Goal: Task Accomplishment & Management: Use online tool/utility

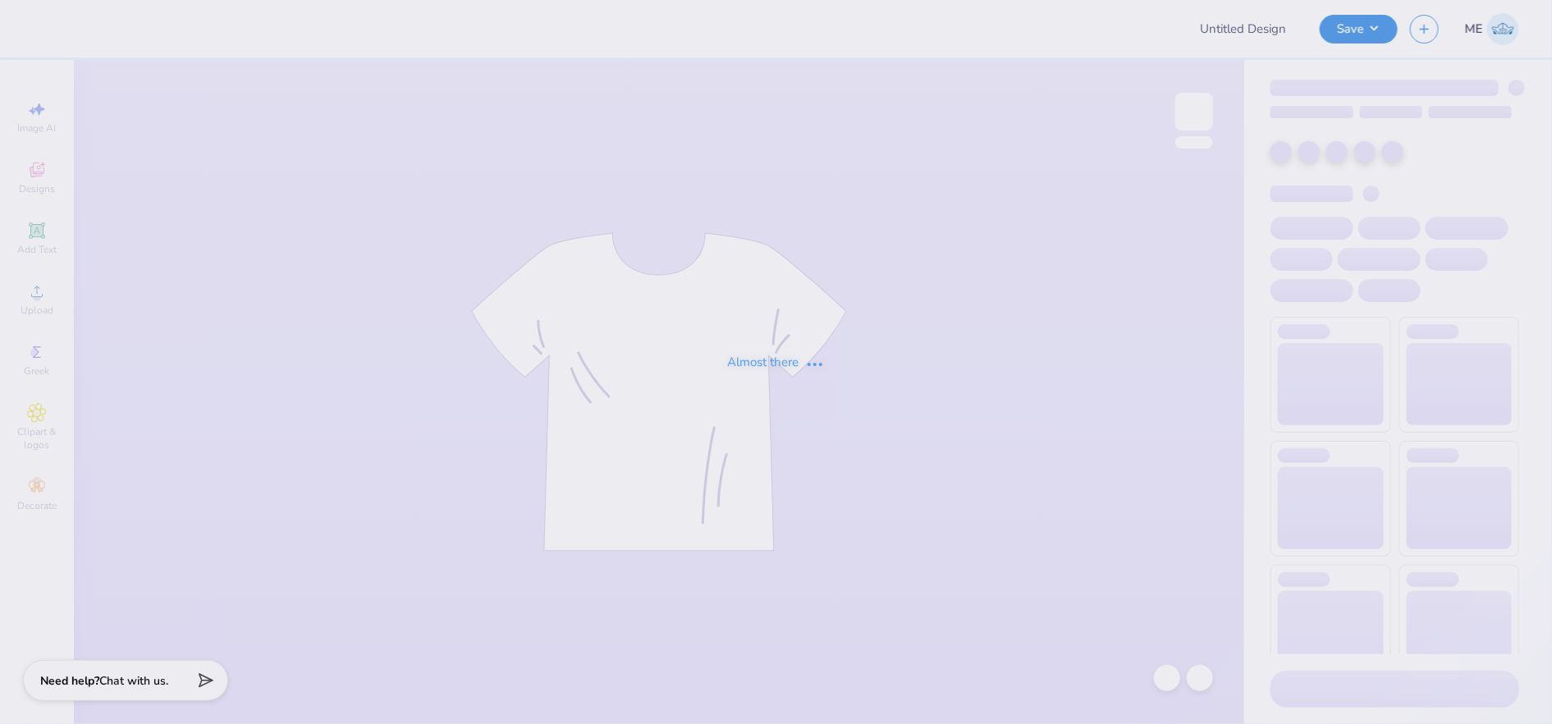
type input "Baylor AXO Heavyweight Shorts"
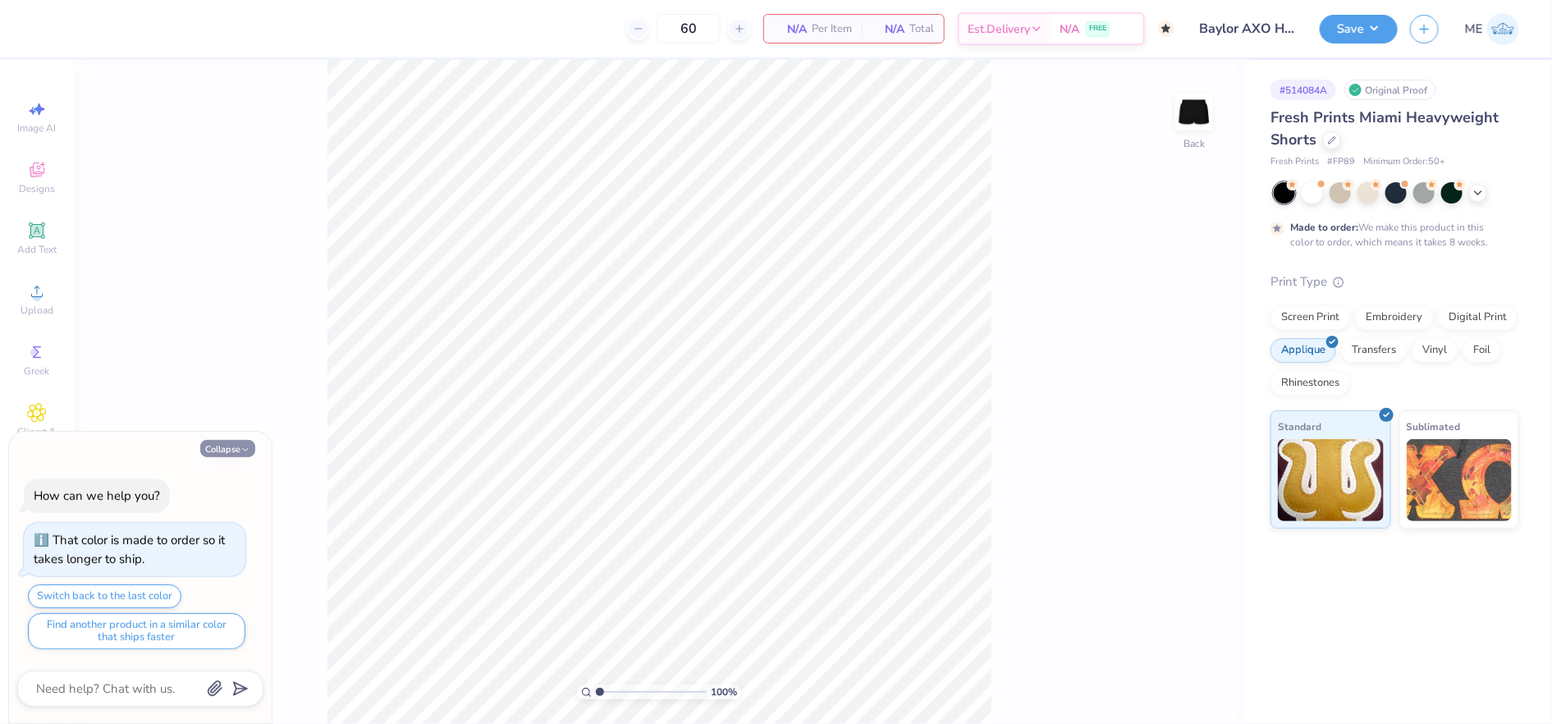
click at [227, 453] on button "Collapse" at bounding box center [227, 448] width 55 height 17
type textarea "x"
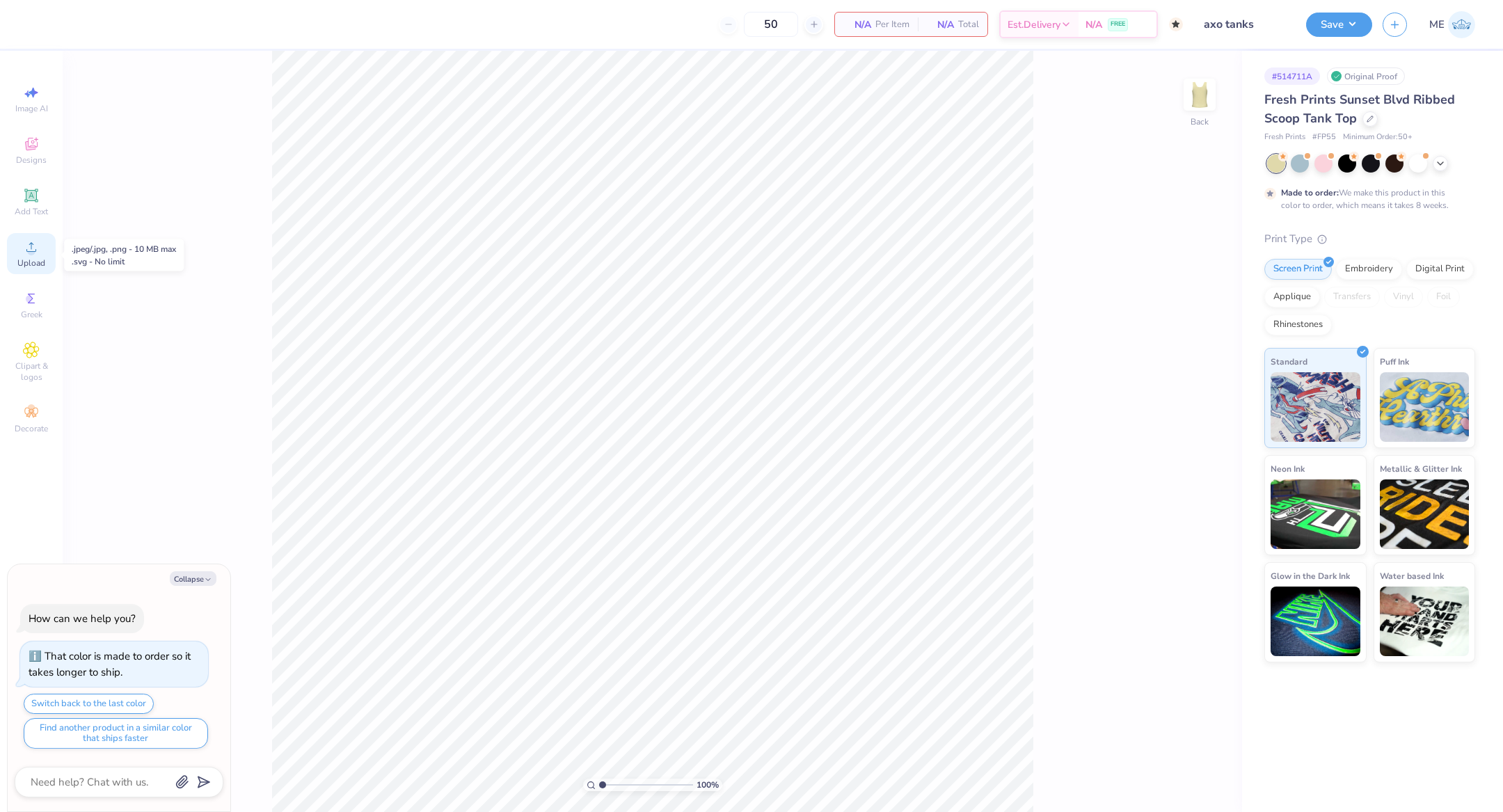
click at [37, 258] on div "Upload" at bounding box center [31, 253] width 48 height 41
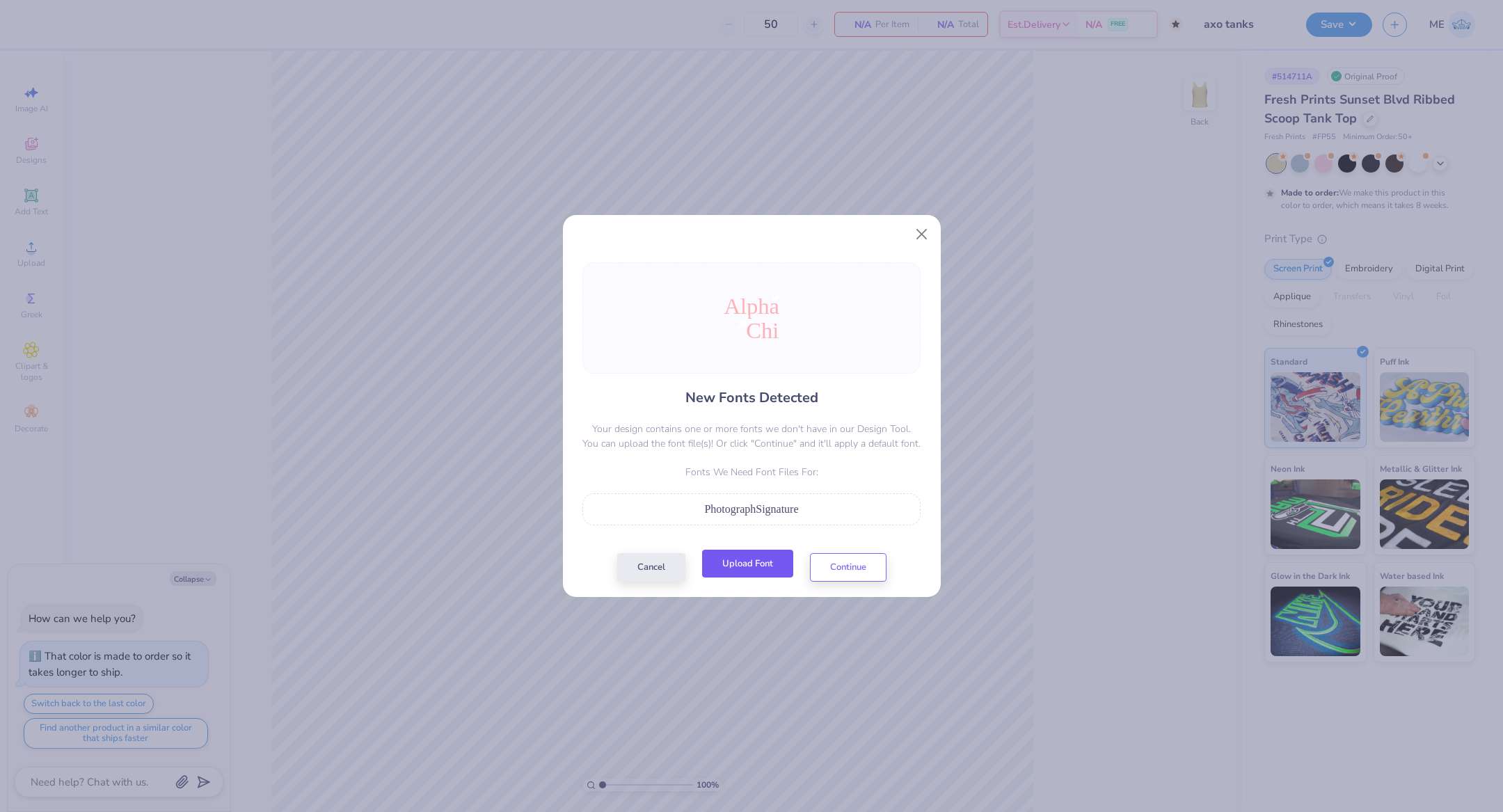
click at [723, 567] on button "Upload Font" at bounding box center [748, 564] width 92 height 29
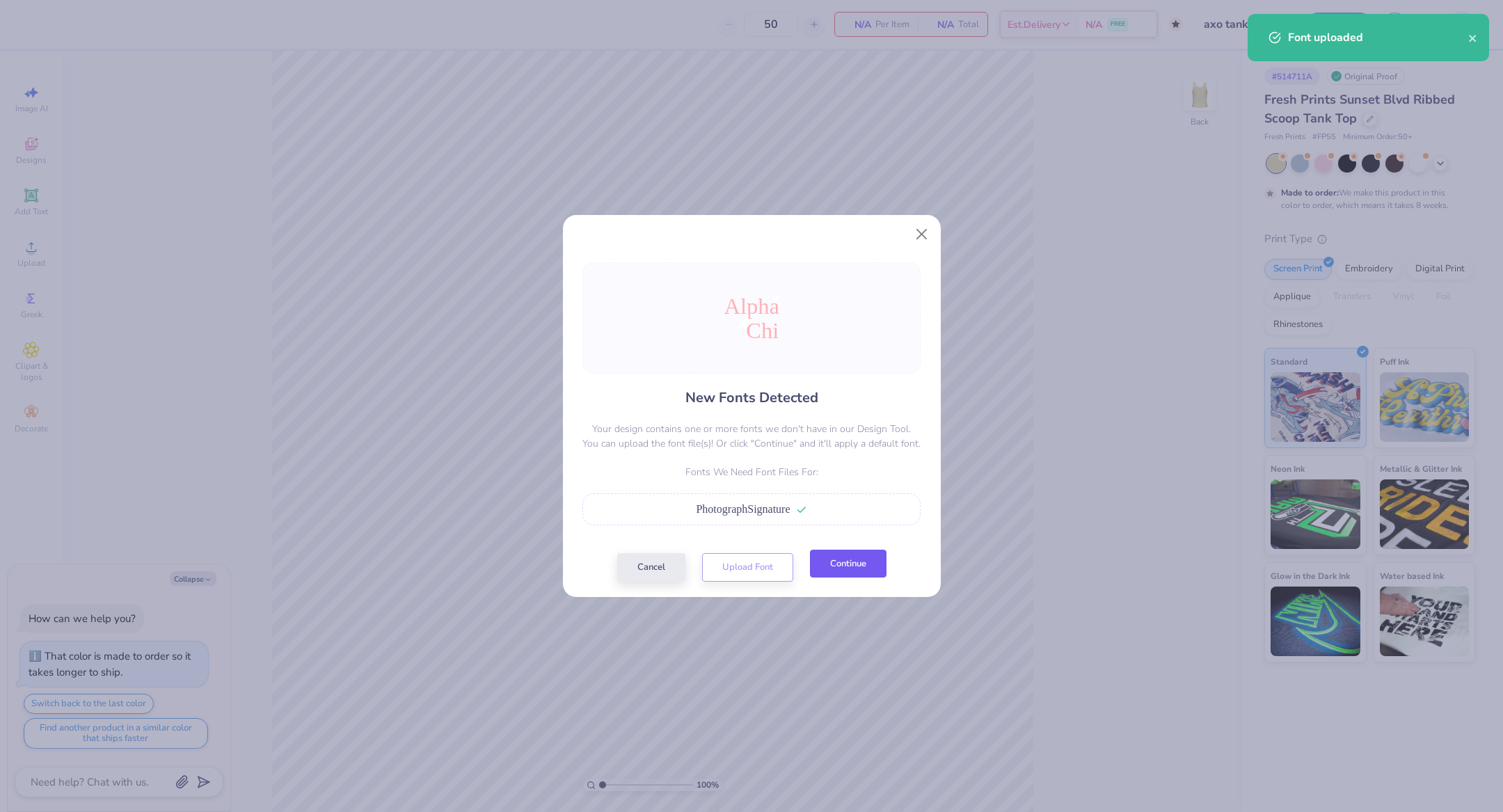
click at [862, 565] on button "Continue" at bounding box center [848, 564] width 76 height 29
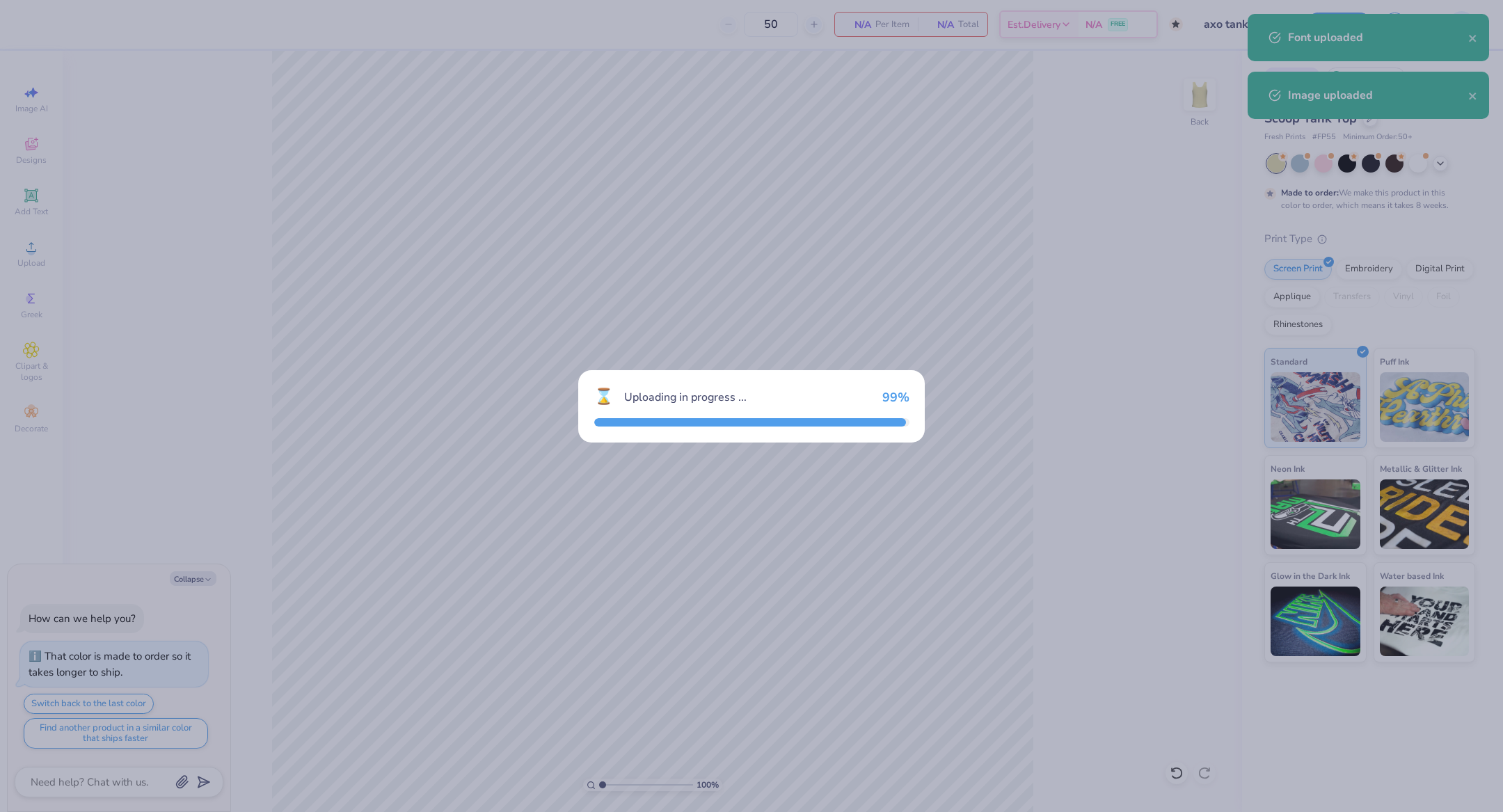
type textarea "x"
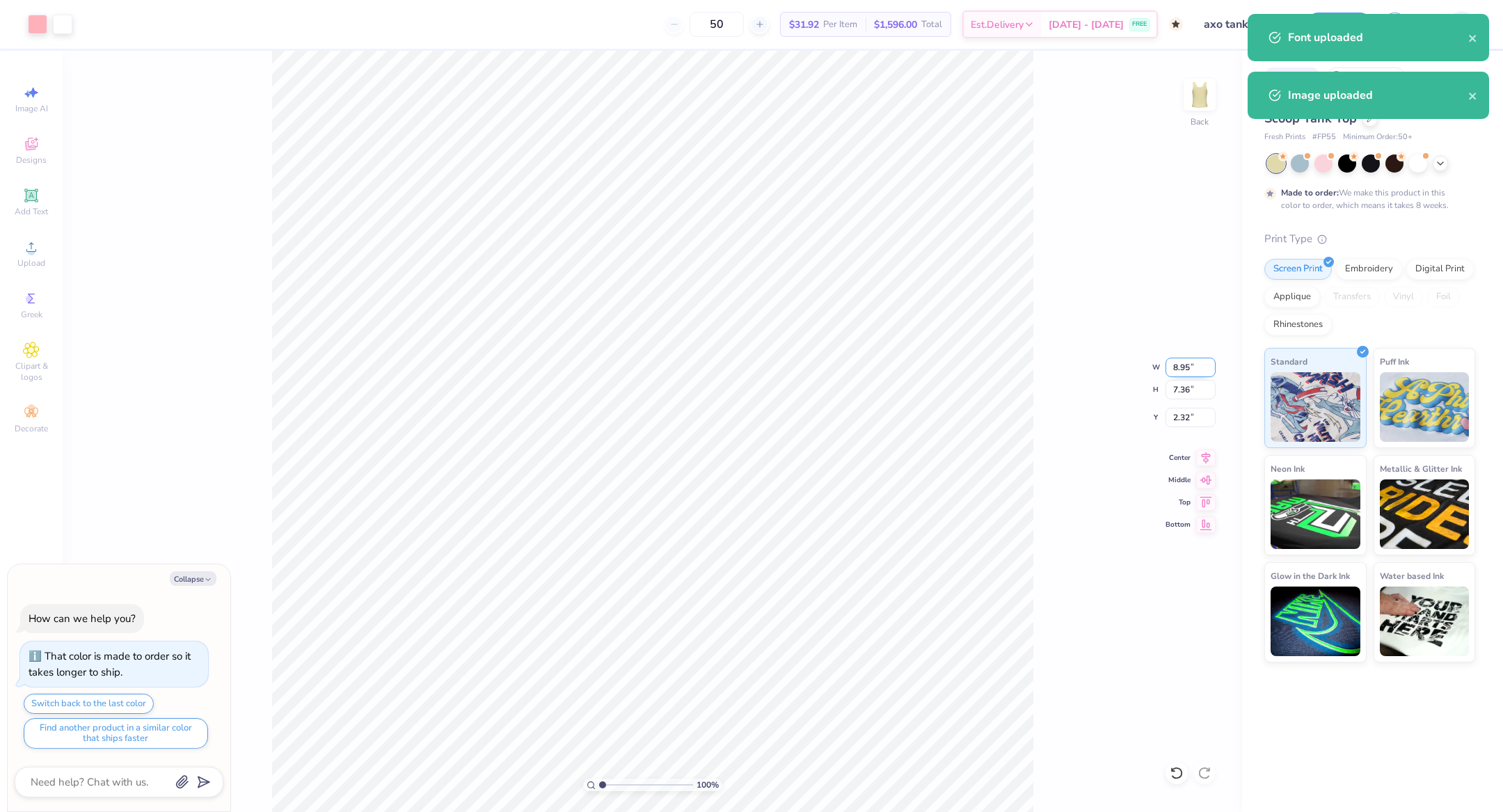
click at [1177, 370] on input "8.95" at bounding box center [1190, 367] width 50 height 19
type input "7"
type textarea "x"
type input "7.00"
type input "5.76"
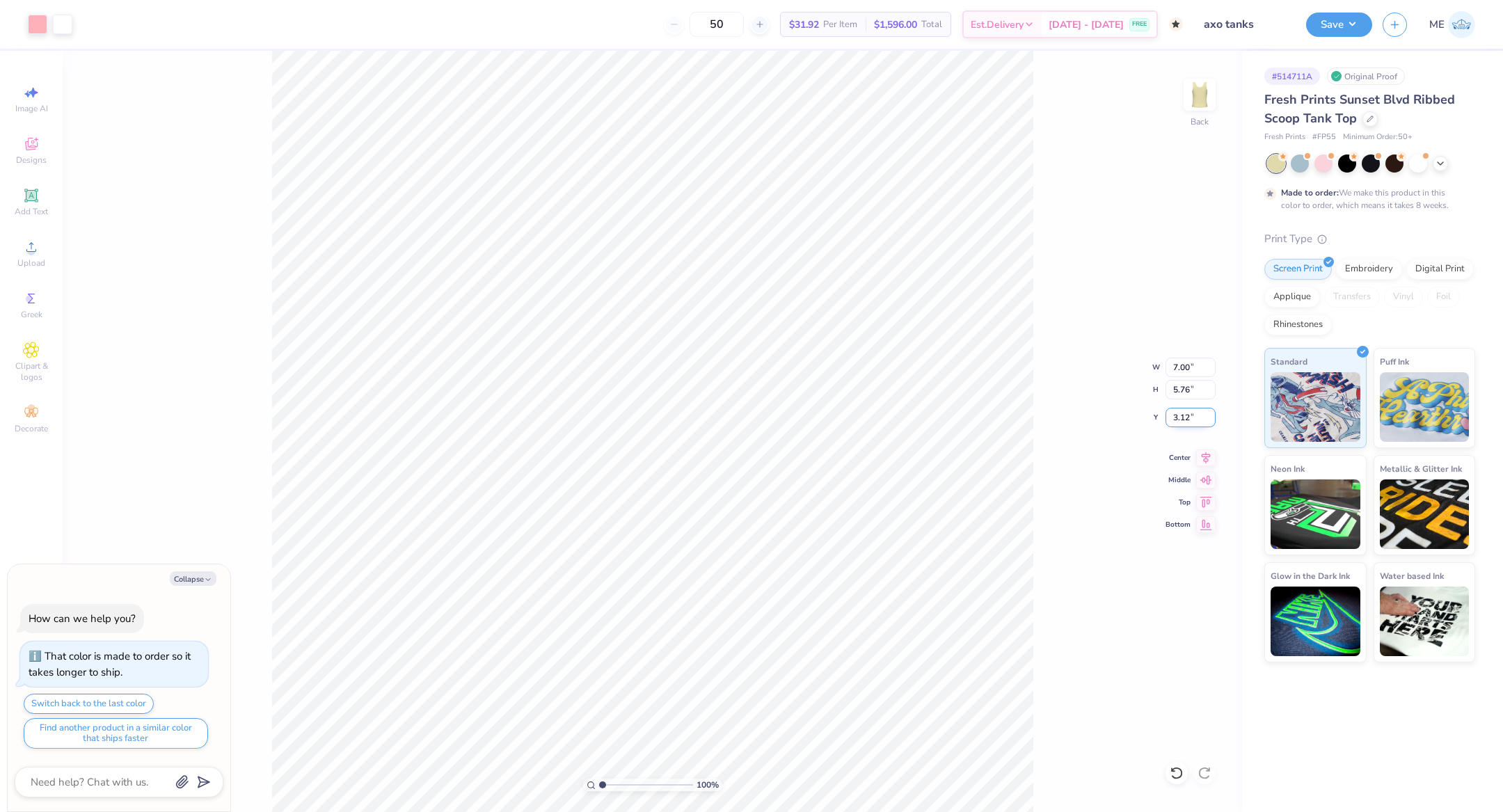
click at [1193, 419] on input "3.12" at bounding box center [1190, 417] width 50 height 19
type input "2"
type textarea "x"
type input "2.00"
click at [1181, 365] on input "7.00" at bounding box center [1190, 367] width 50 height 19
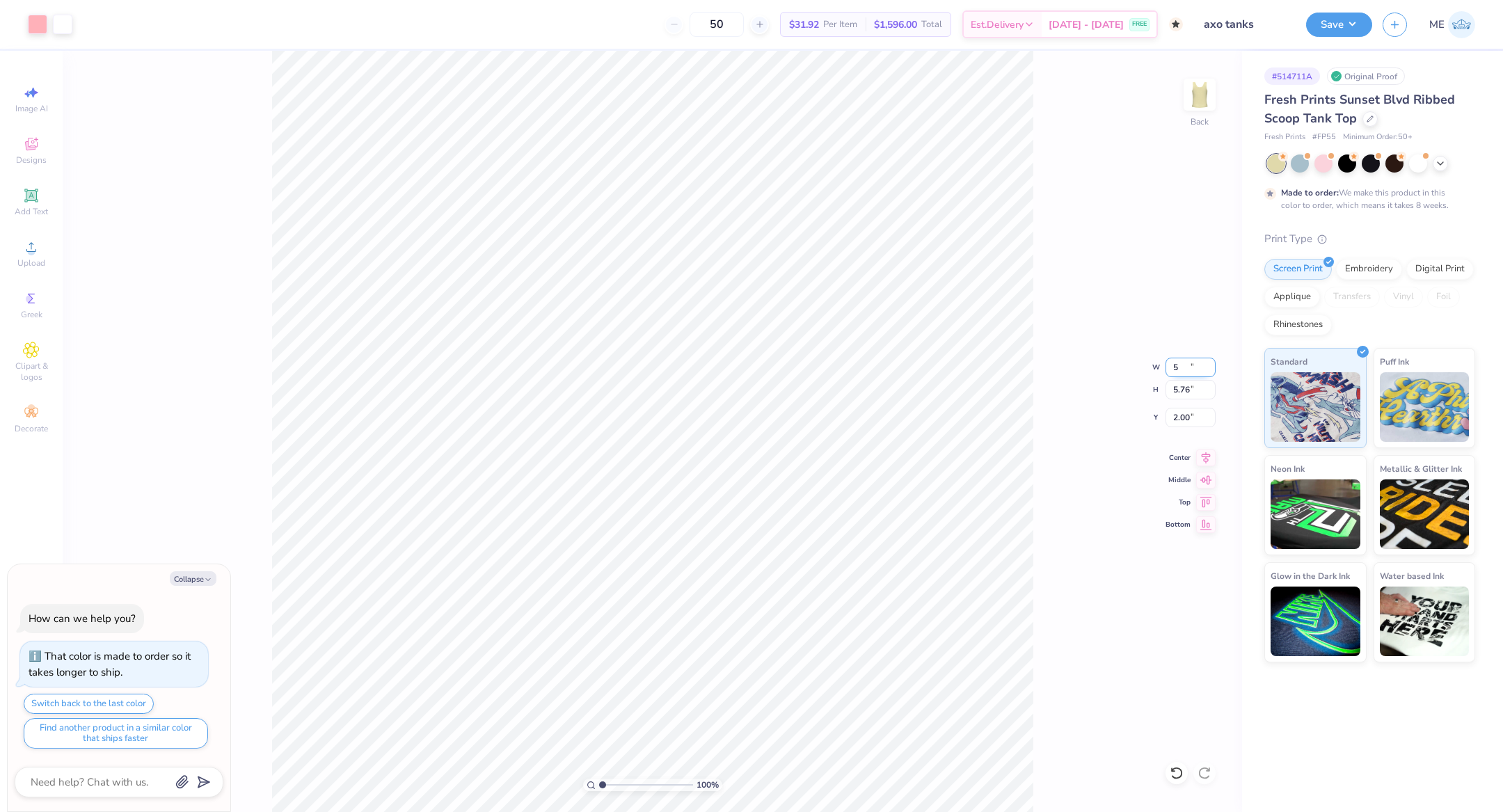
type input "5"
type textarea "x"
type input "5.00"
type input "4.11"
click at [1184, 409] on input "2.82" at bounding box center [1190, 417] width 50 height 19
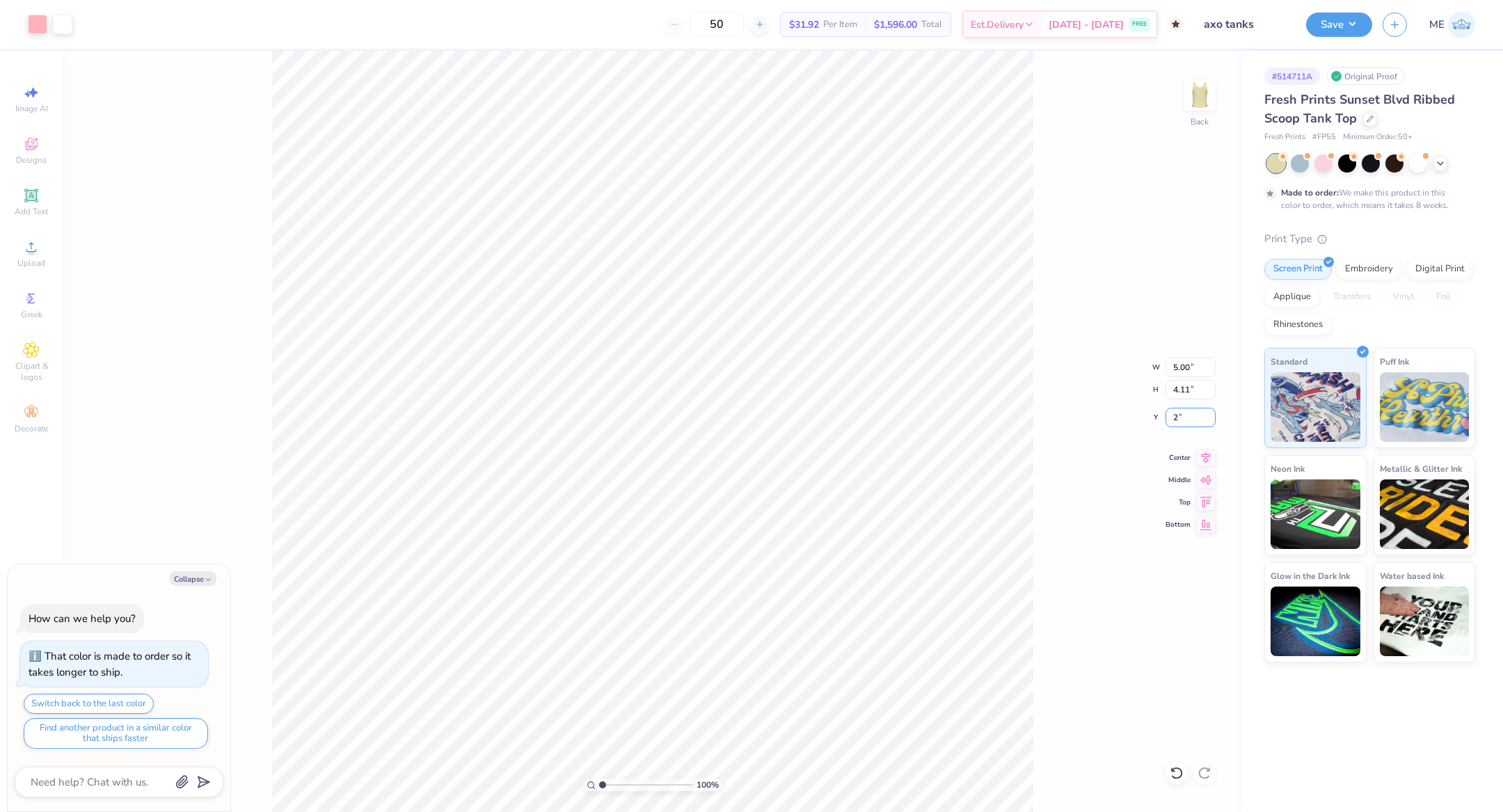
type input "2"
type textarea "x"
type input "2.00"
click at [1205, 456] on icon at bounding box center [1205, 455] width 9 height 12
click at [1333, 28] on button "Save" at bounding box center [1339, 22] width 66 height 25
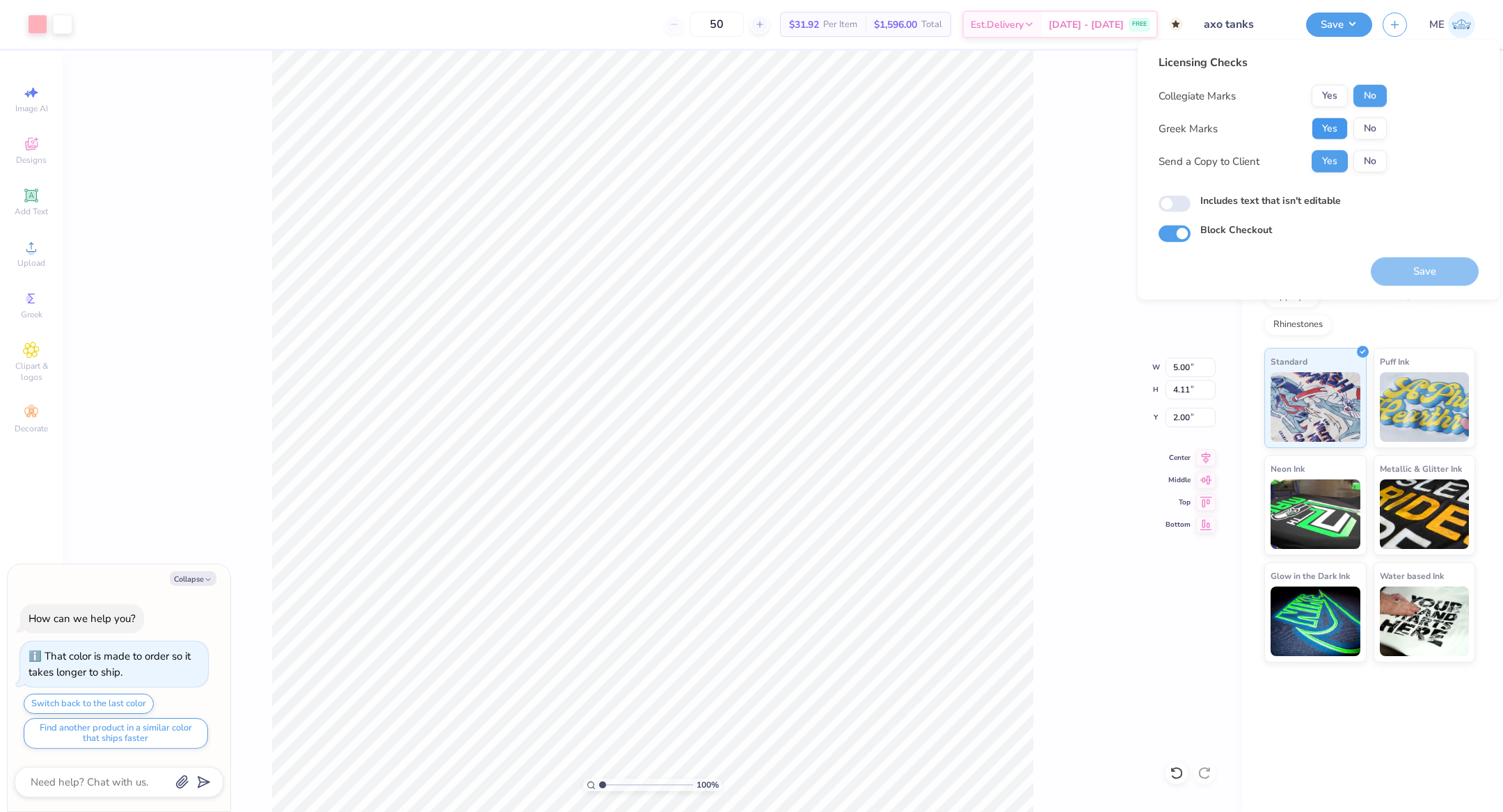
click at [1322, 129] on button "Yes" at bounding box center [1329, 129] width 36 height 22
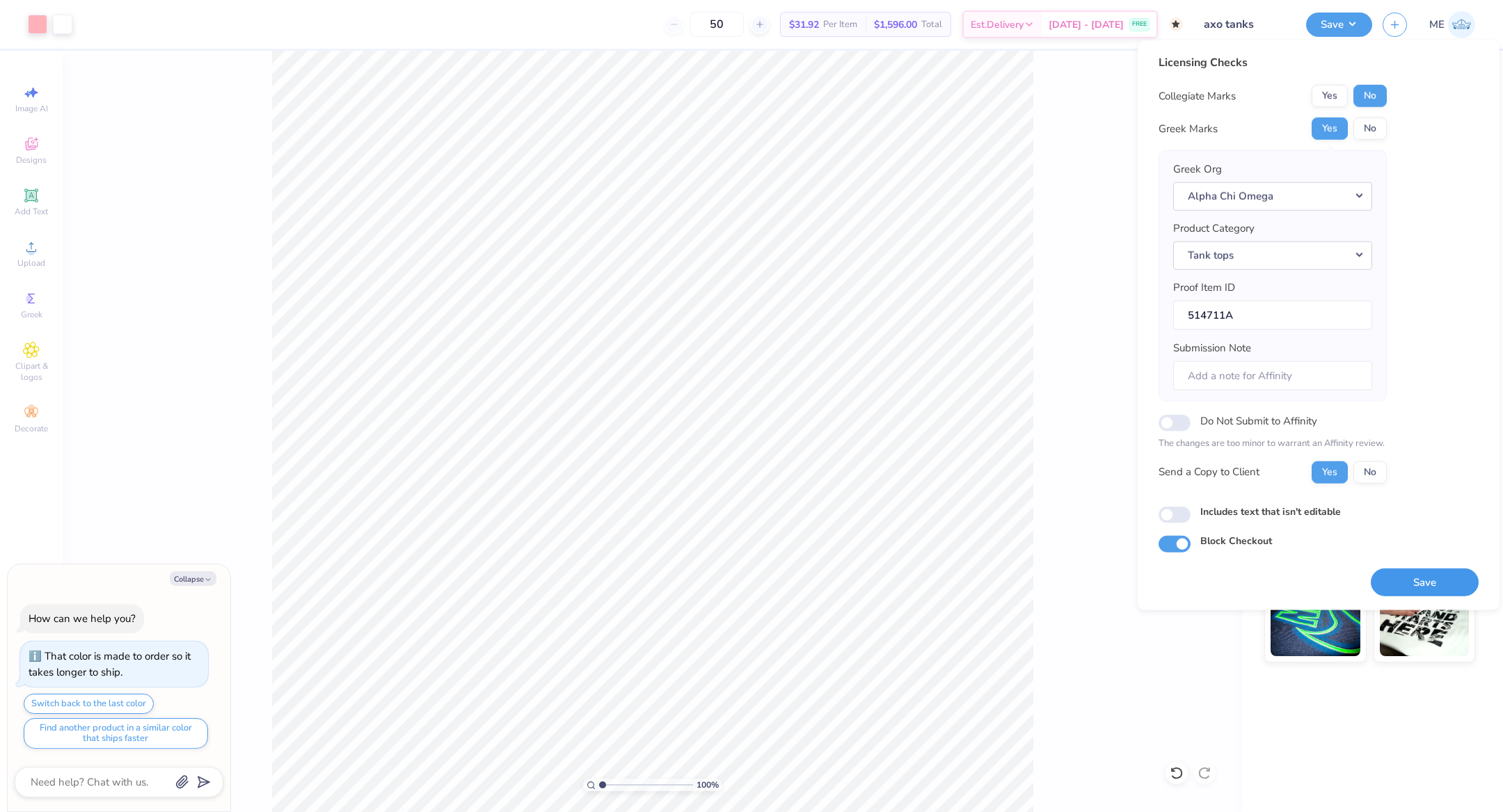
click at [1406, 580] on button "Save" at bounding box center [1424, 582] width 108 height 29
type textarea "x"
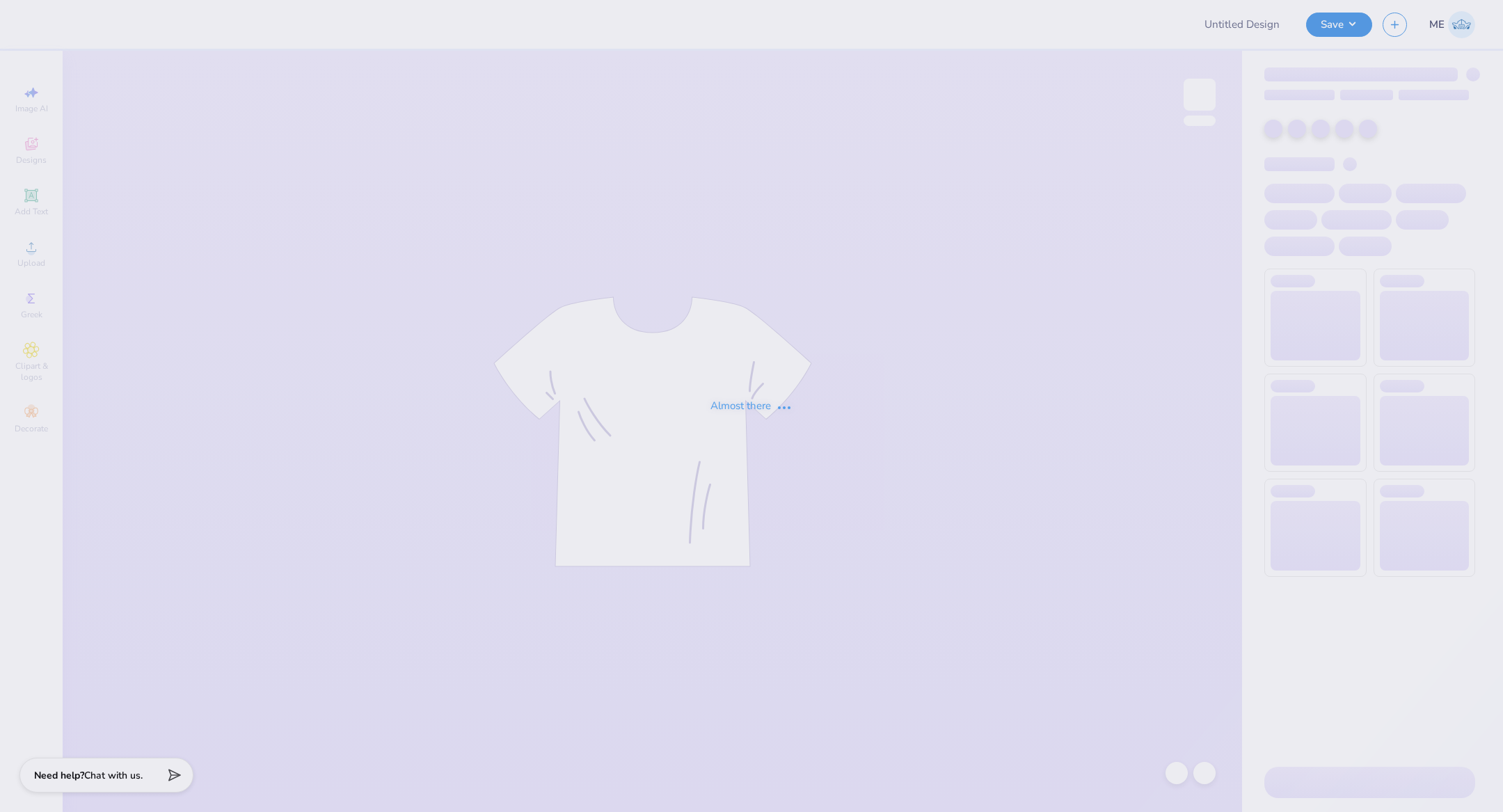
type input "Aphi PR Polka Dot"
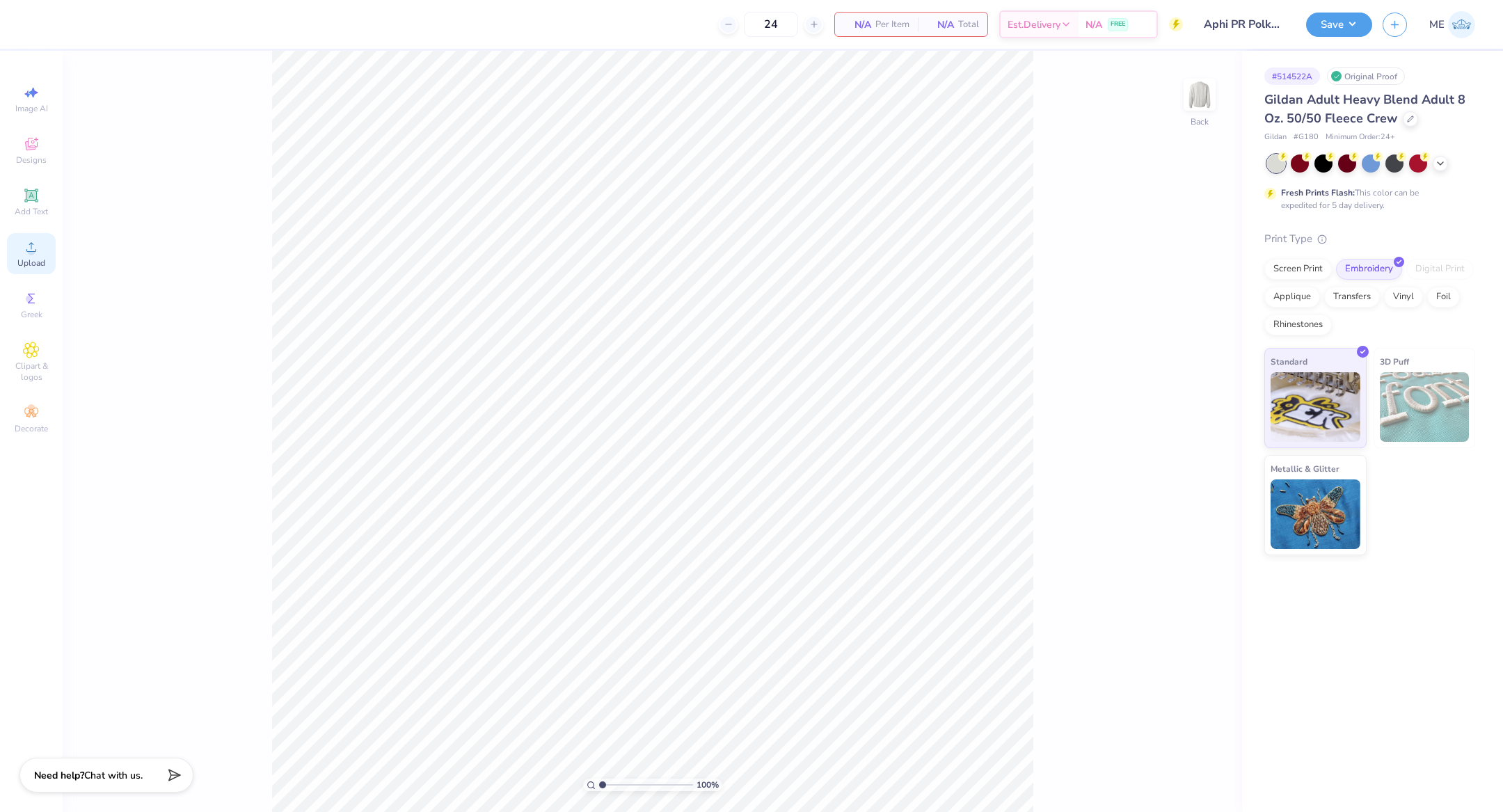
click at [24, 246] on icon at bounding box center [31, 247] width 17 height 17
click at [45, 256] on div "Upload" at bounding box center [31, 253] width 48 height 41
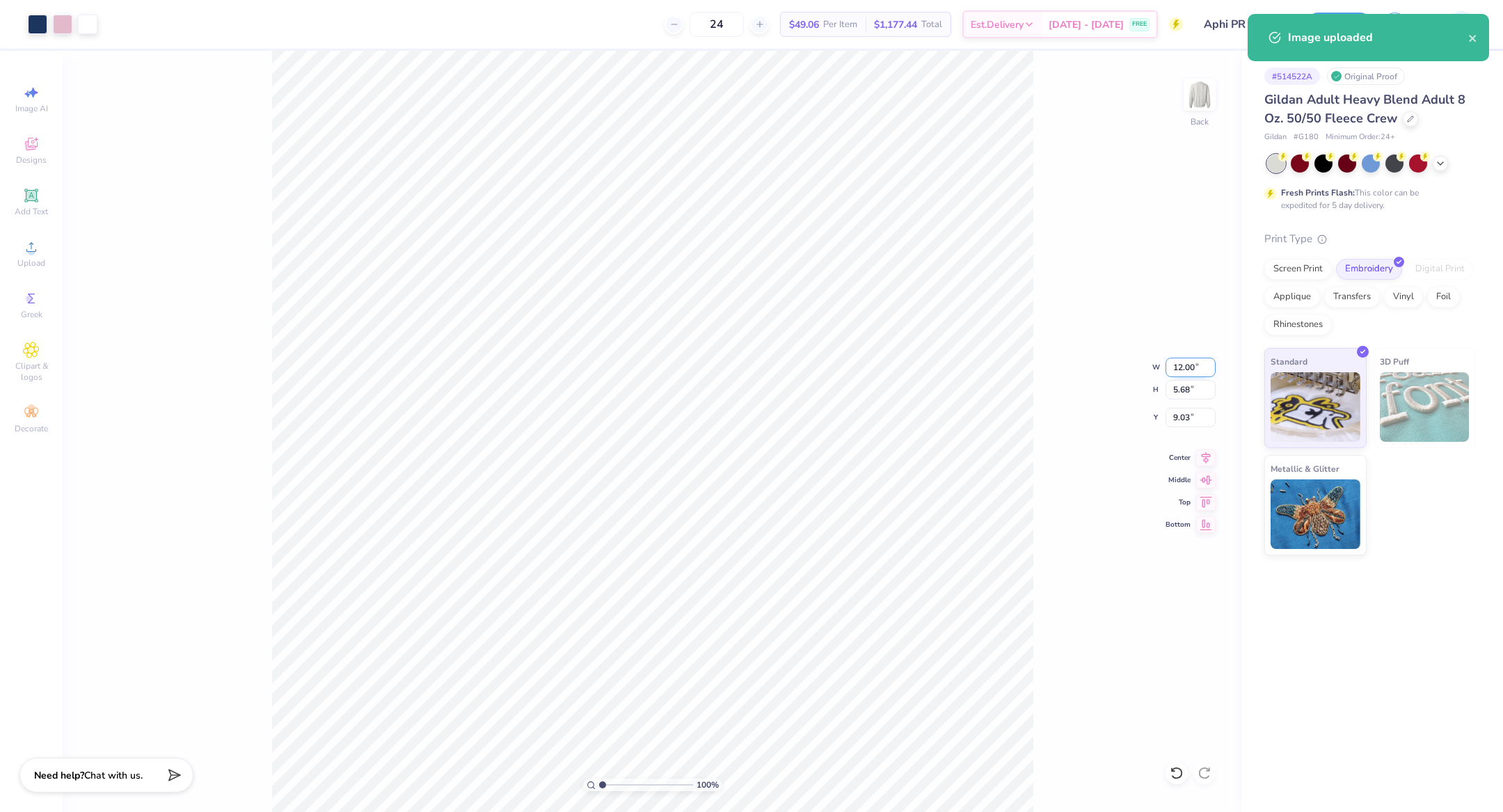
click at [1178, 365] on input "12.00" at bounding box center [1190, 367] width 50 height 19
type input "7.00"
type input "3.31"
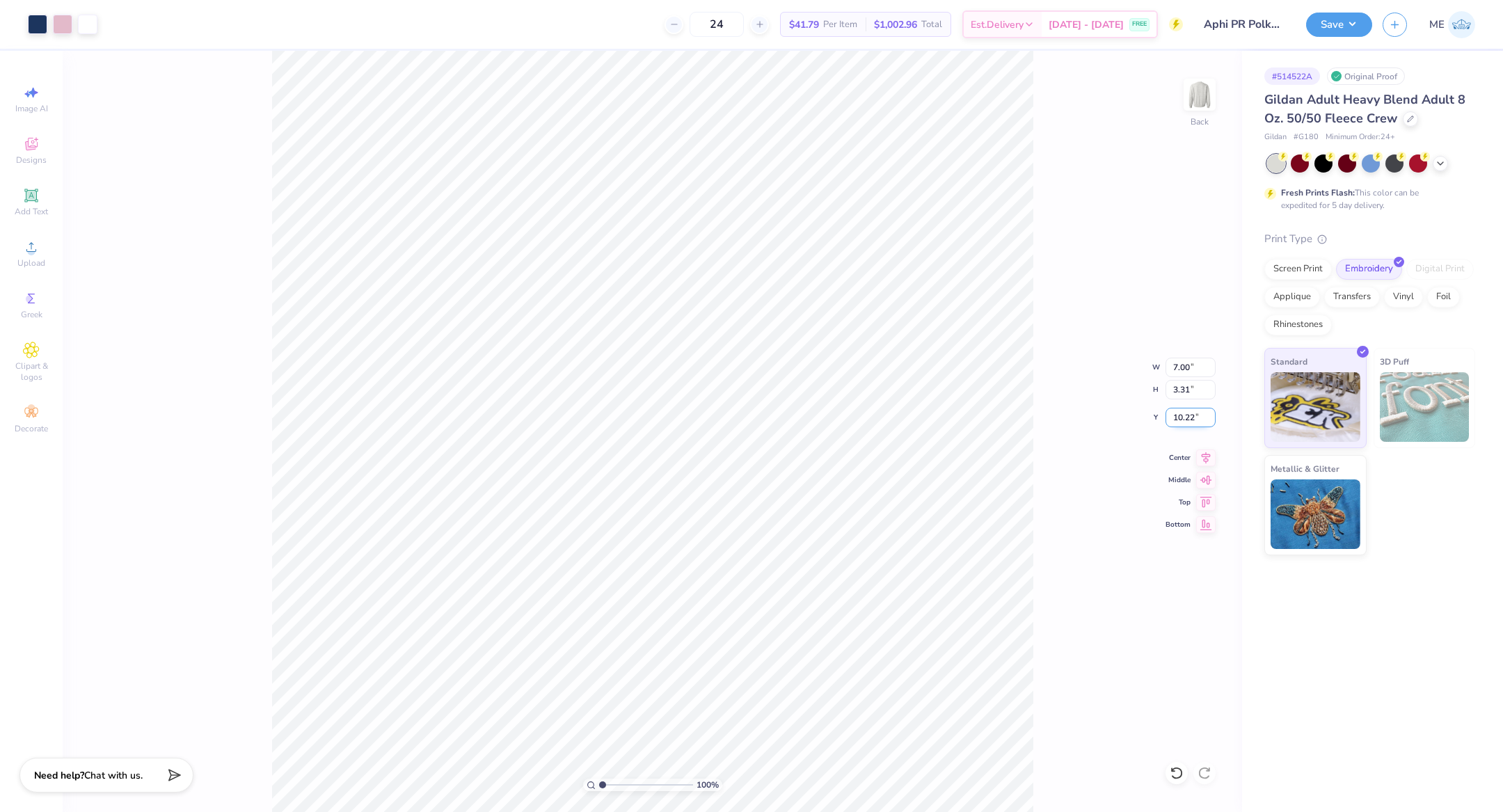
click at [1196, 419] on input "10.22" at bounding box center [1190, 417] width 50 height 19
type input "3.00"
click at [1210, 454] on icon at bounding box center [1205, 456] width 19 height 17
click at [1205, 456] on icon at bounding box center [1205, 456] width 19 height 17
click at [1342, 26] on button "Save" at bounding box center [1339, 22] width 66 height 25
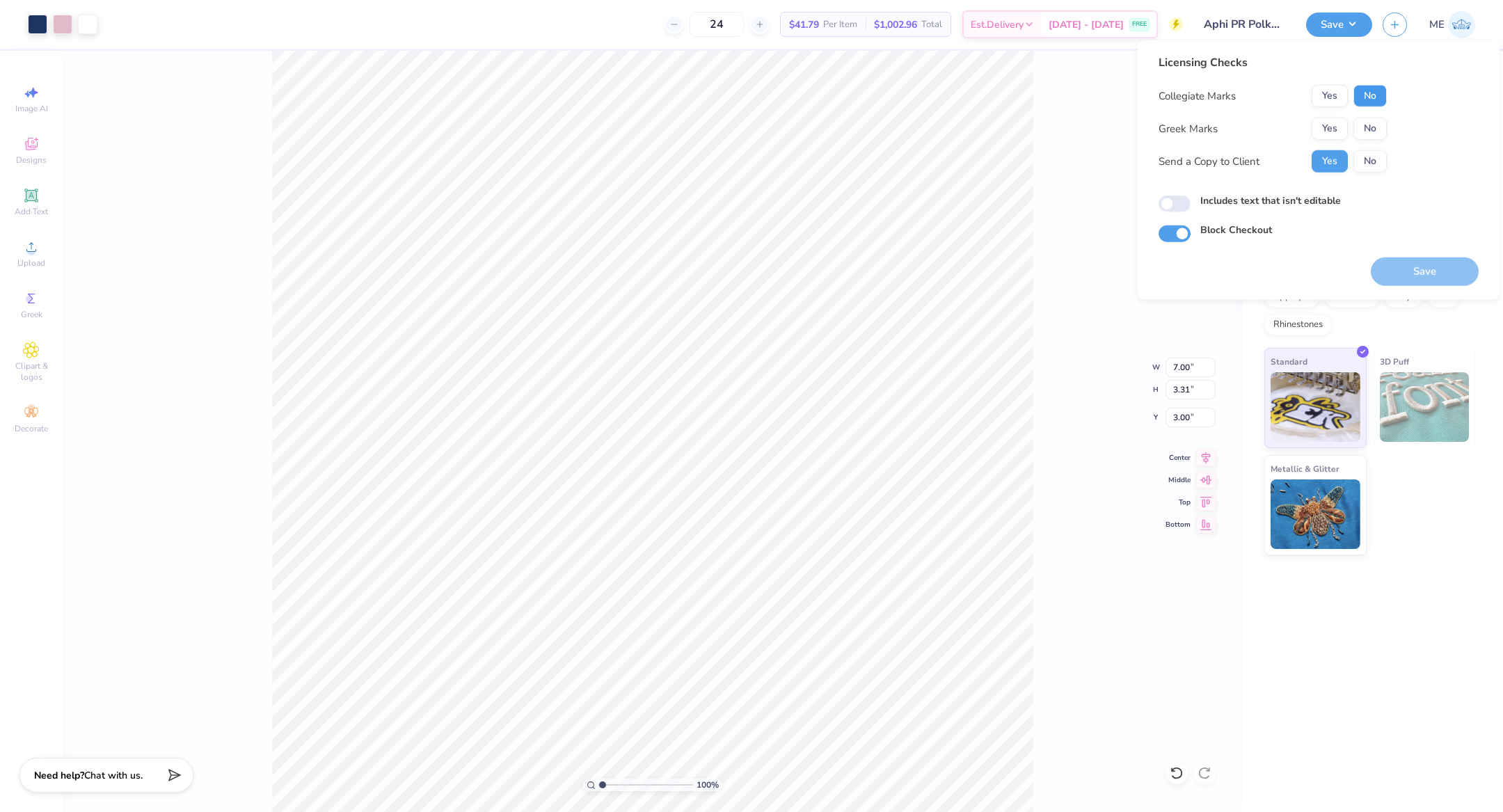
click at [1366, 95] on button "No" at bounding box center [1369, 96] width 33 height 22
click at [1321, 126] on button "Yes" at bounding box center [1329, 129] width 36 height 22
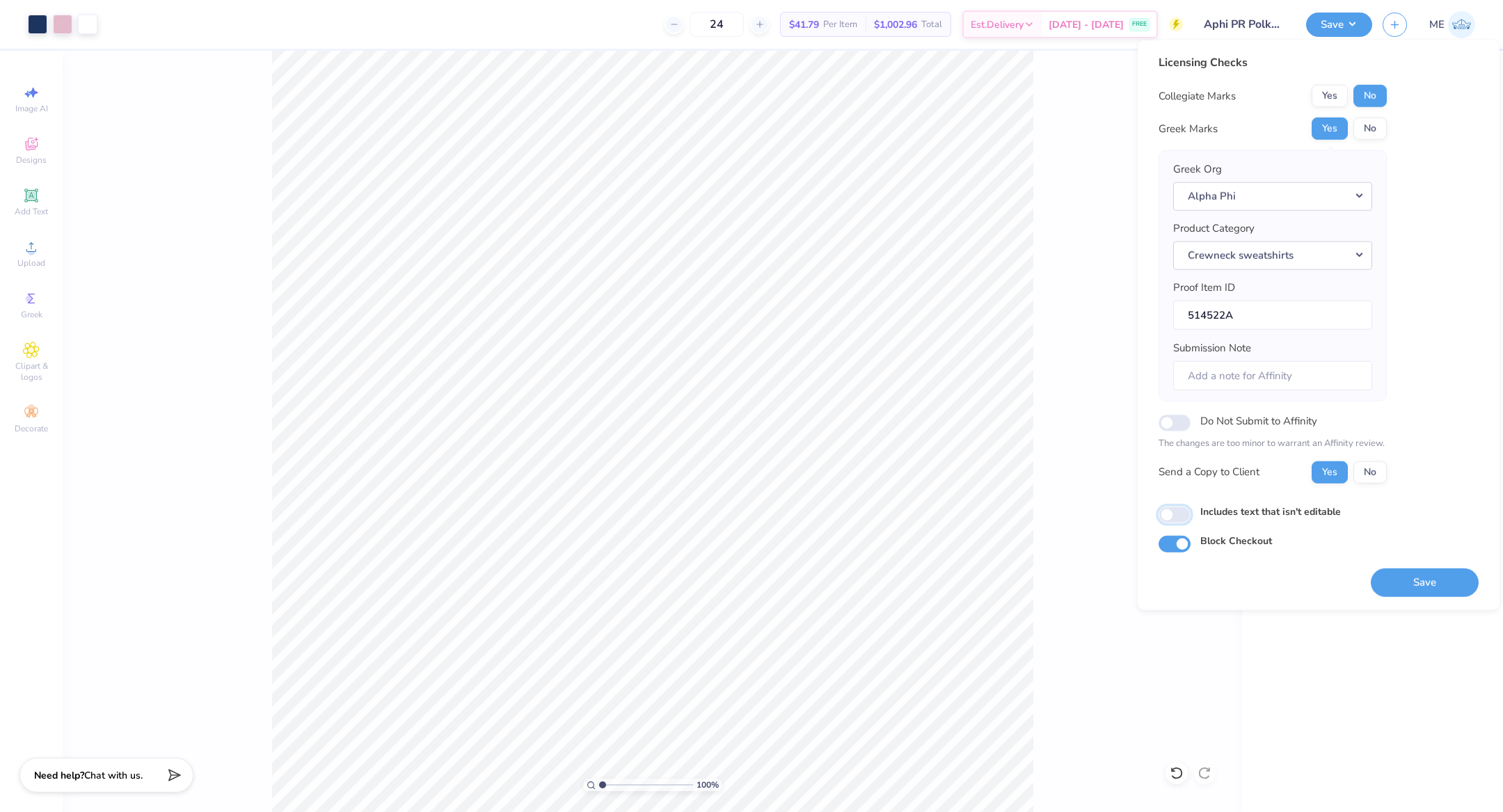
drag, startPoint x: 1169, startPoint y: 505, endPoint x: 1200, endPoint y: 519, distance: 34.0
click at [1170, 506] on input "Includes text that isn't editable" at bounding box center [1174, 514] width 32 height 17
checkbox input "true"
click at [1429, 580] on button "Save" at bounding box center [1424, 582] width 108 height 29
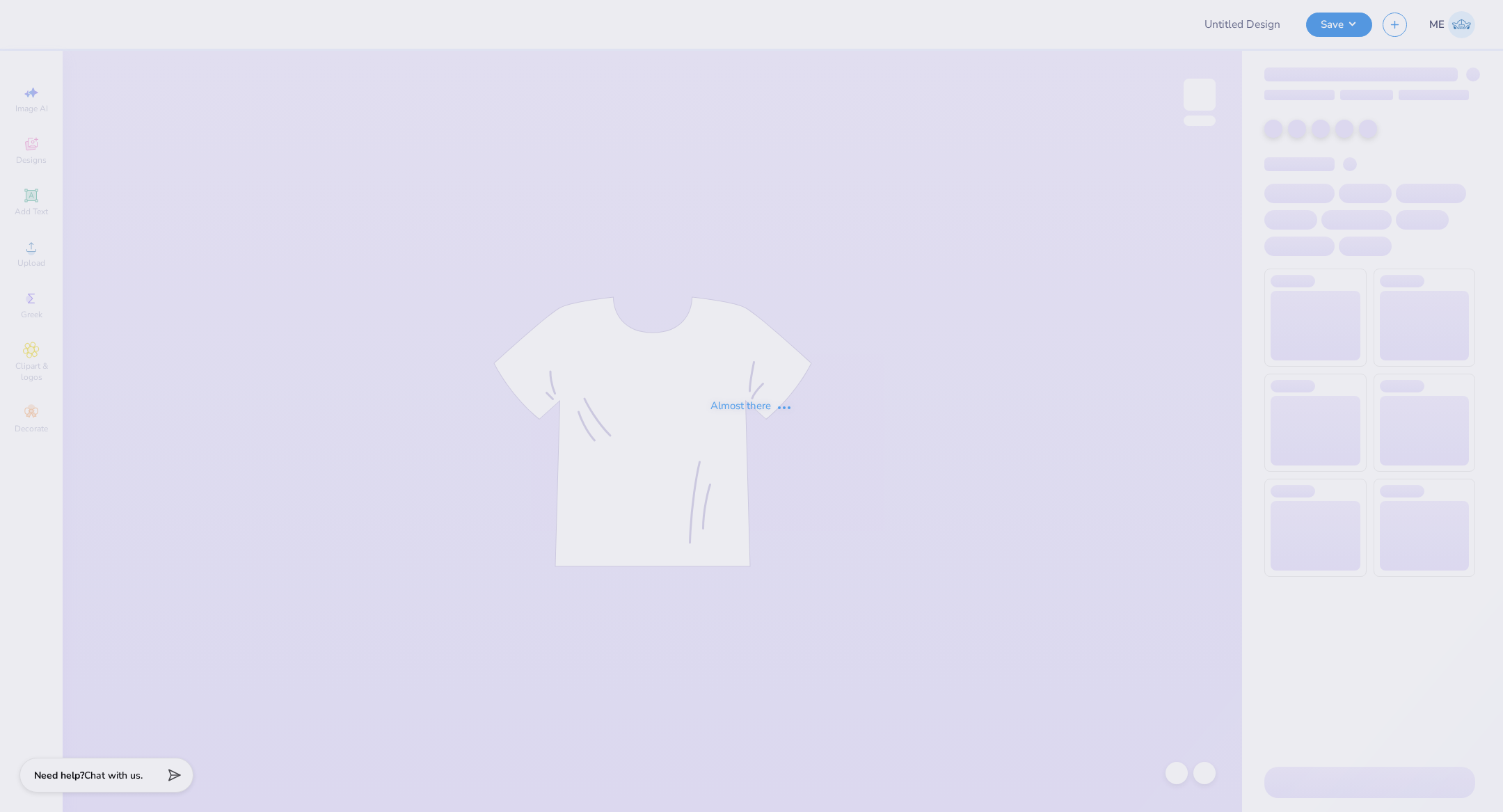
type input "[PERSON_NAME] #2"
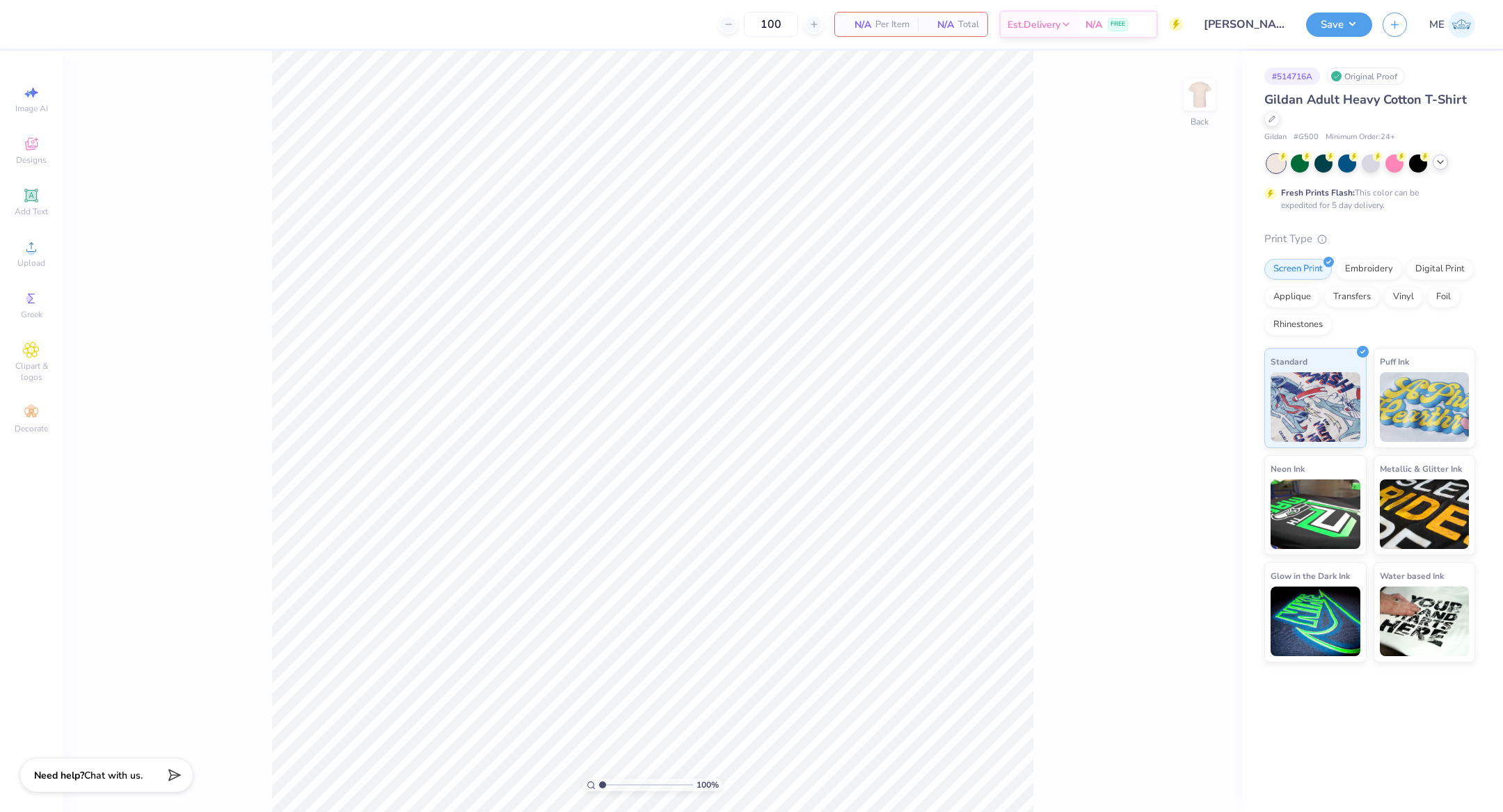
click at [1437, 161] on icon at bounding box center [1439, 162] width 11 height 11
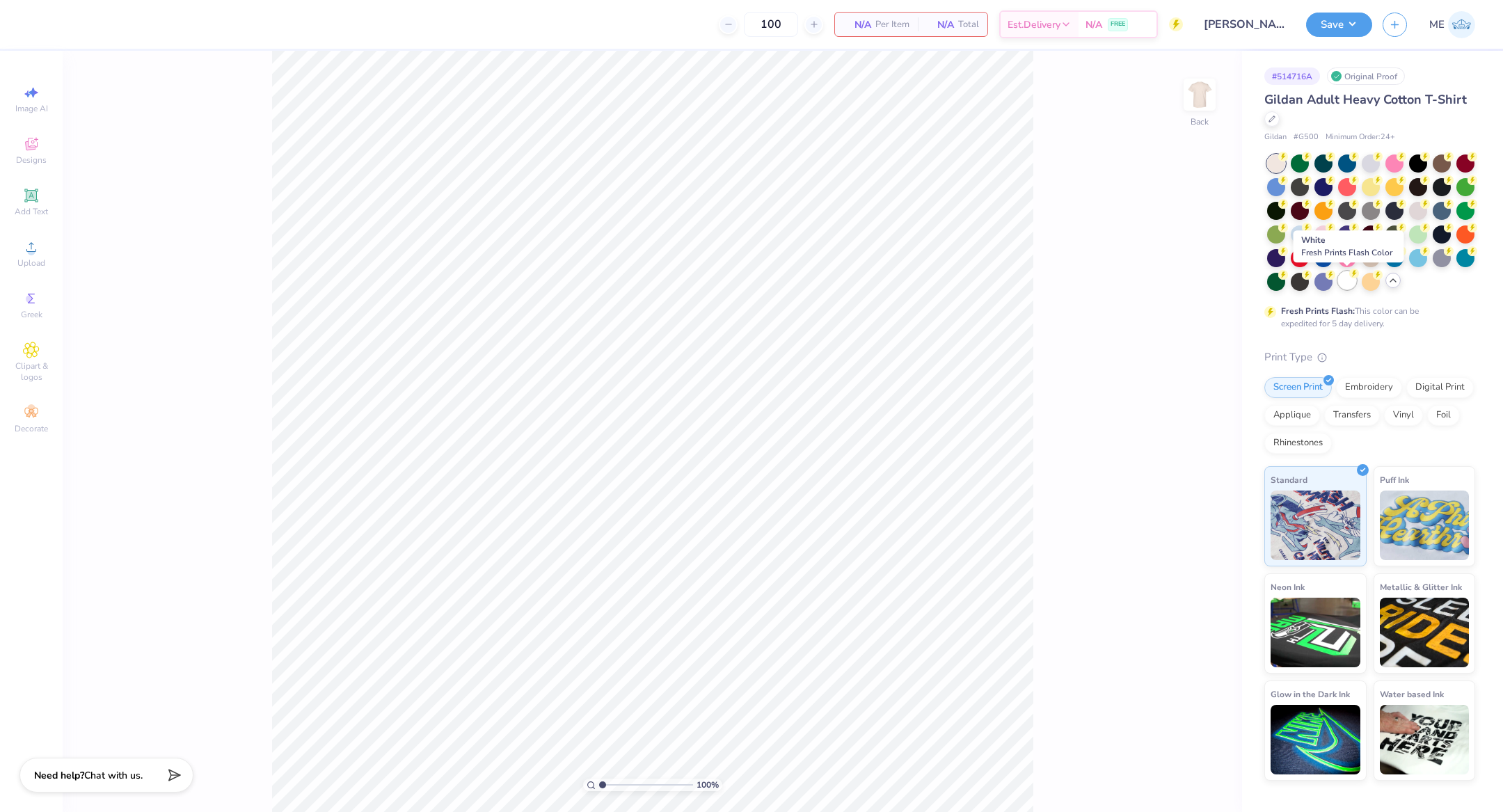
click at [1348, 281] on div at bounding box center [1346, 280] width 18 height 18
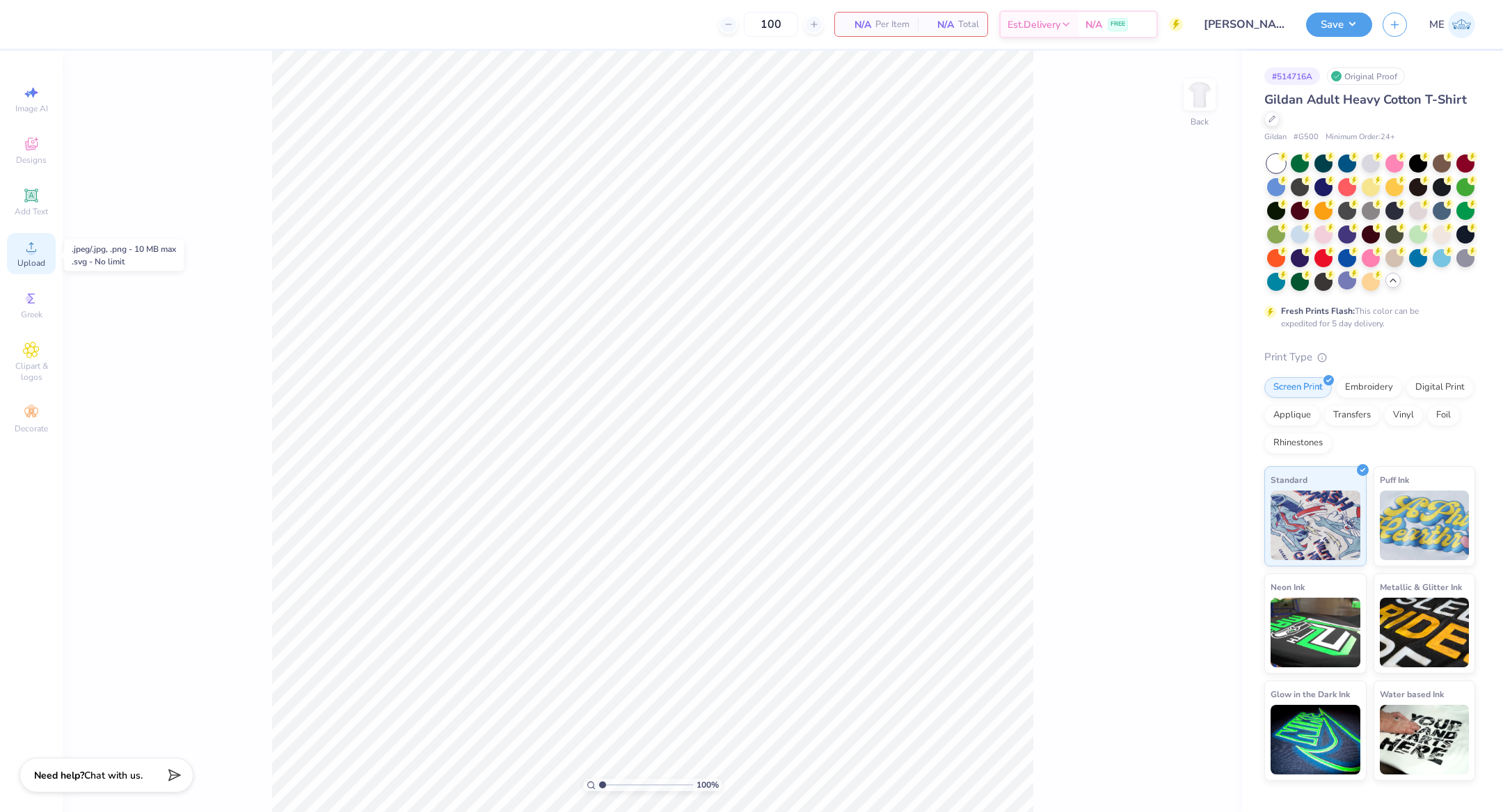
click at [29, 252] on icon at bounding box center [31, 247] width 9 height 9
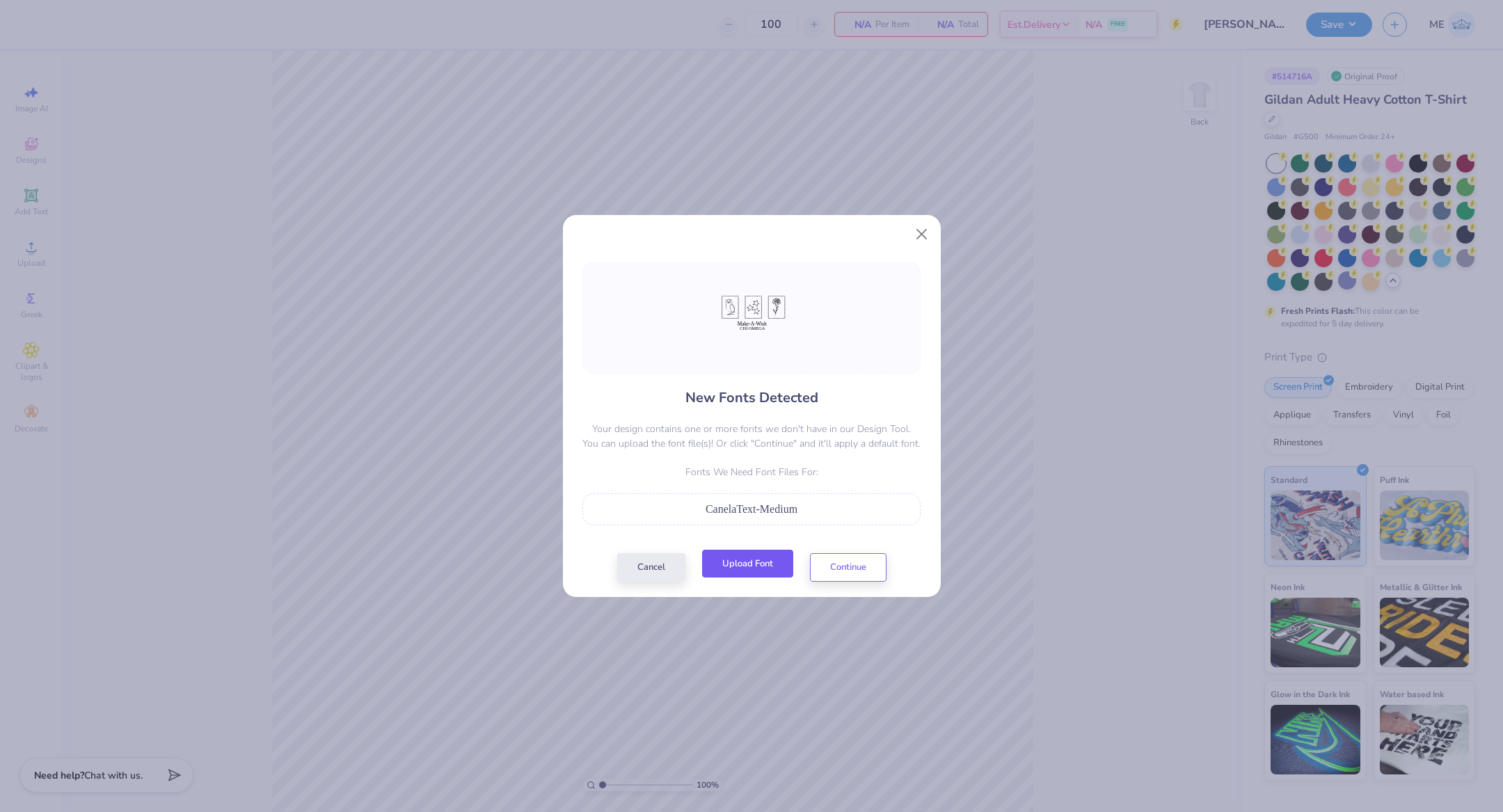
click at [740, 572] on button "Upload Font" at bounding box center [748, 564] width 92 height 29
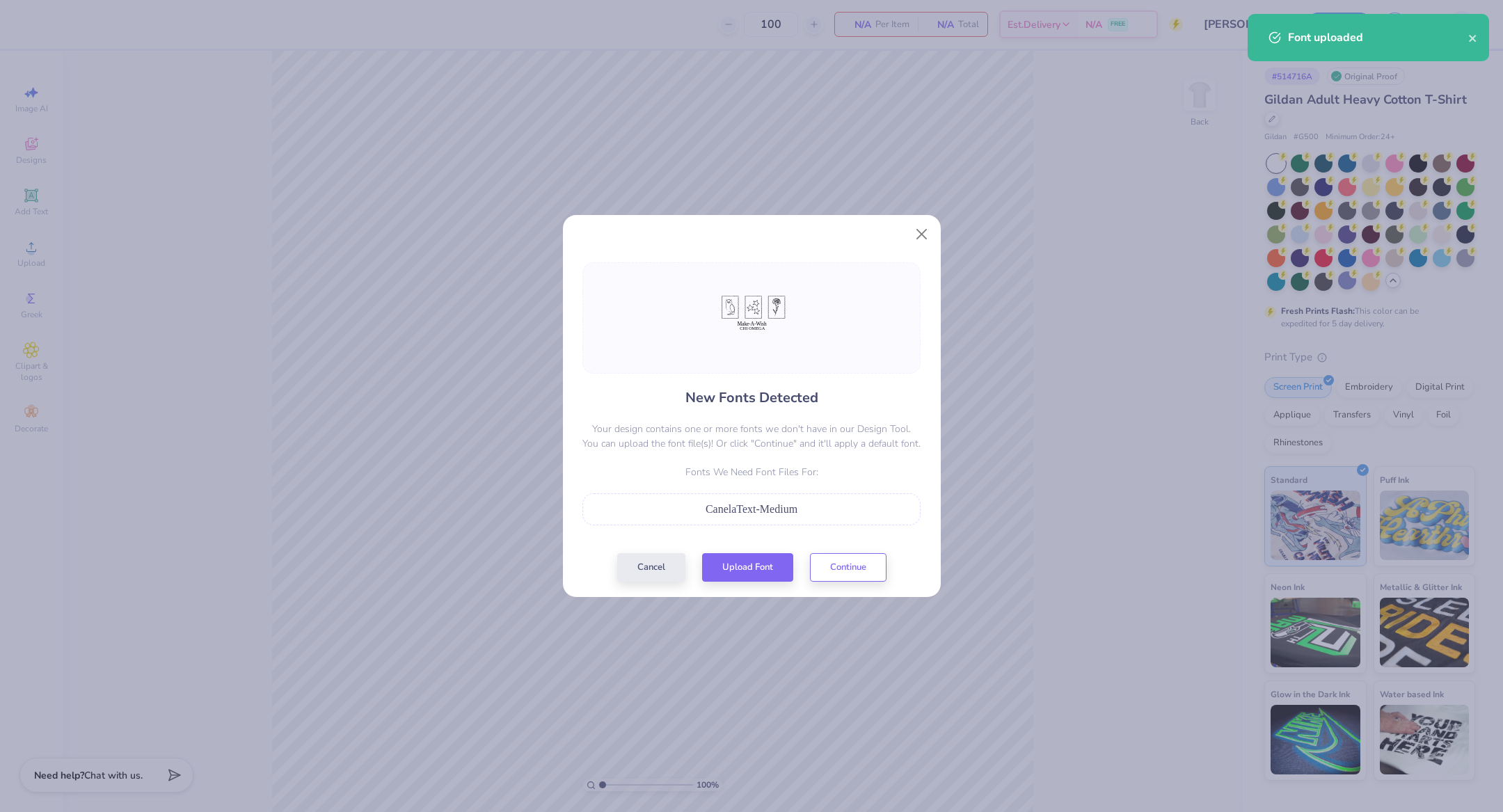
click at [860, 551] on div "New Fonts Detected Your design contains one or more fonts we don't have in our …" at bounding box center [751, 421] width 347 height 320
click at [860, 556] on button "Continue" at bounding box center [848, 564] width 76 height 29
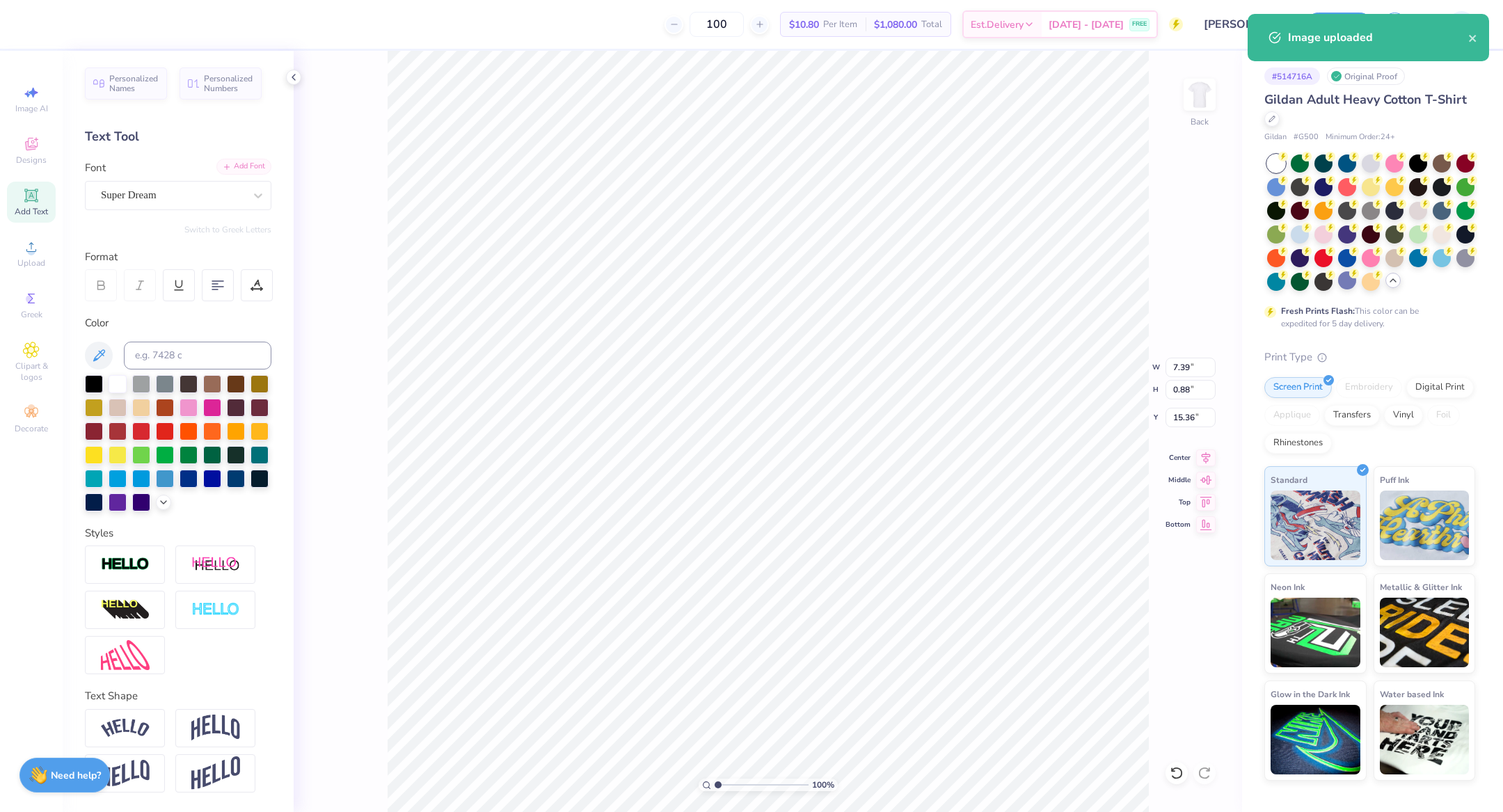
click at [234, 170] on div "Add Font" at bounding box center [243, 166] width 55 height 16
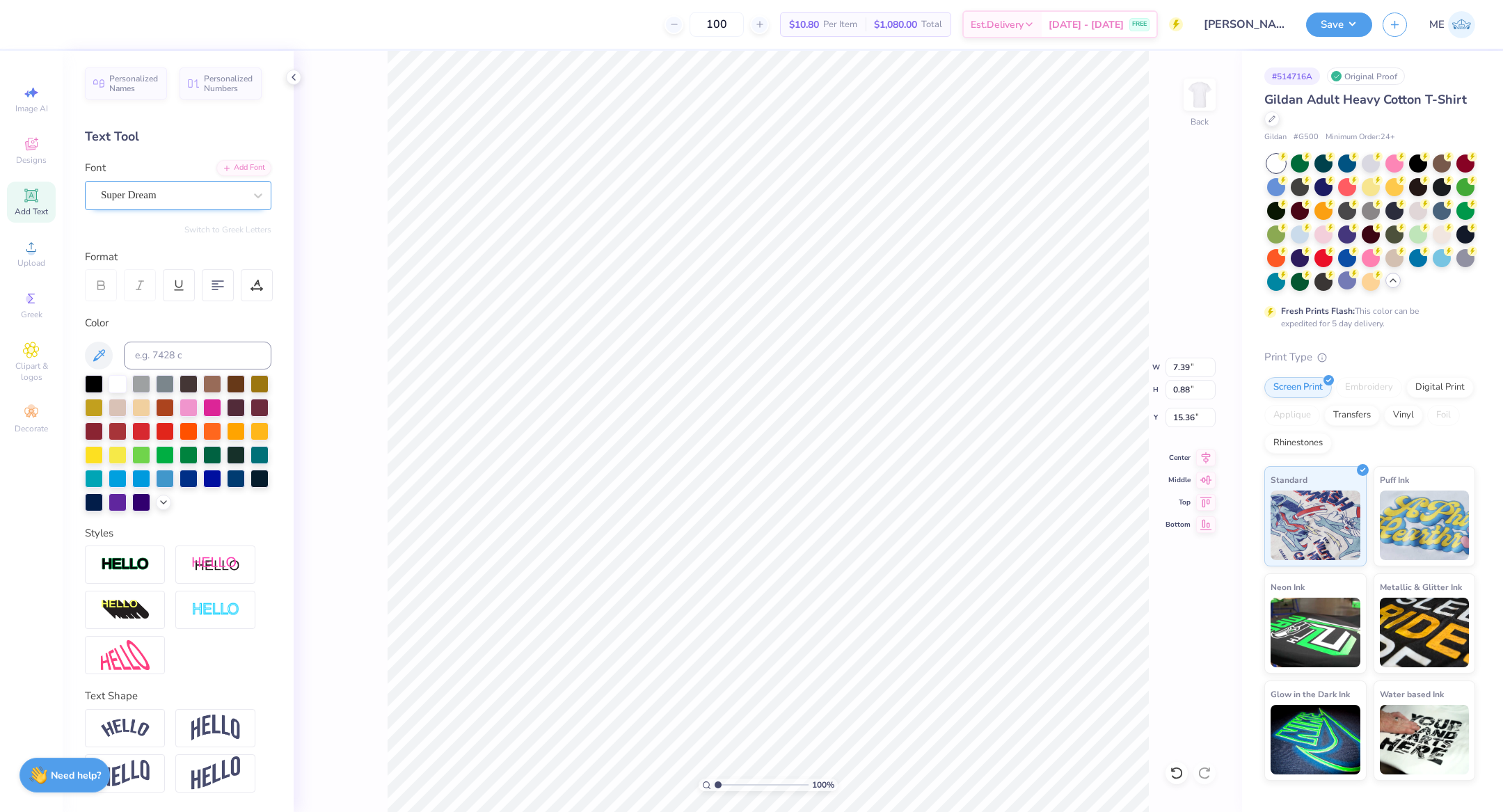
click at [149, 181] on div "Super Dream" at bounding box center [178, 195] width 186 height 29
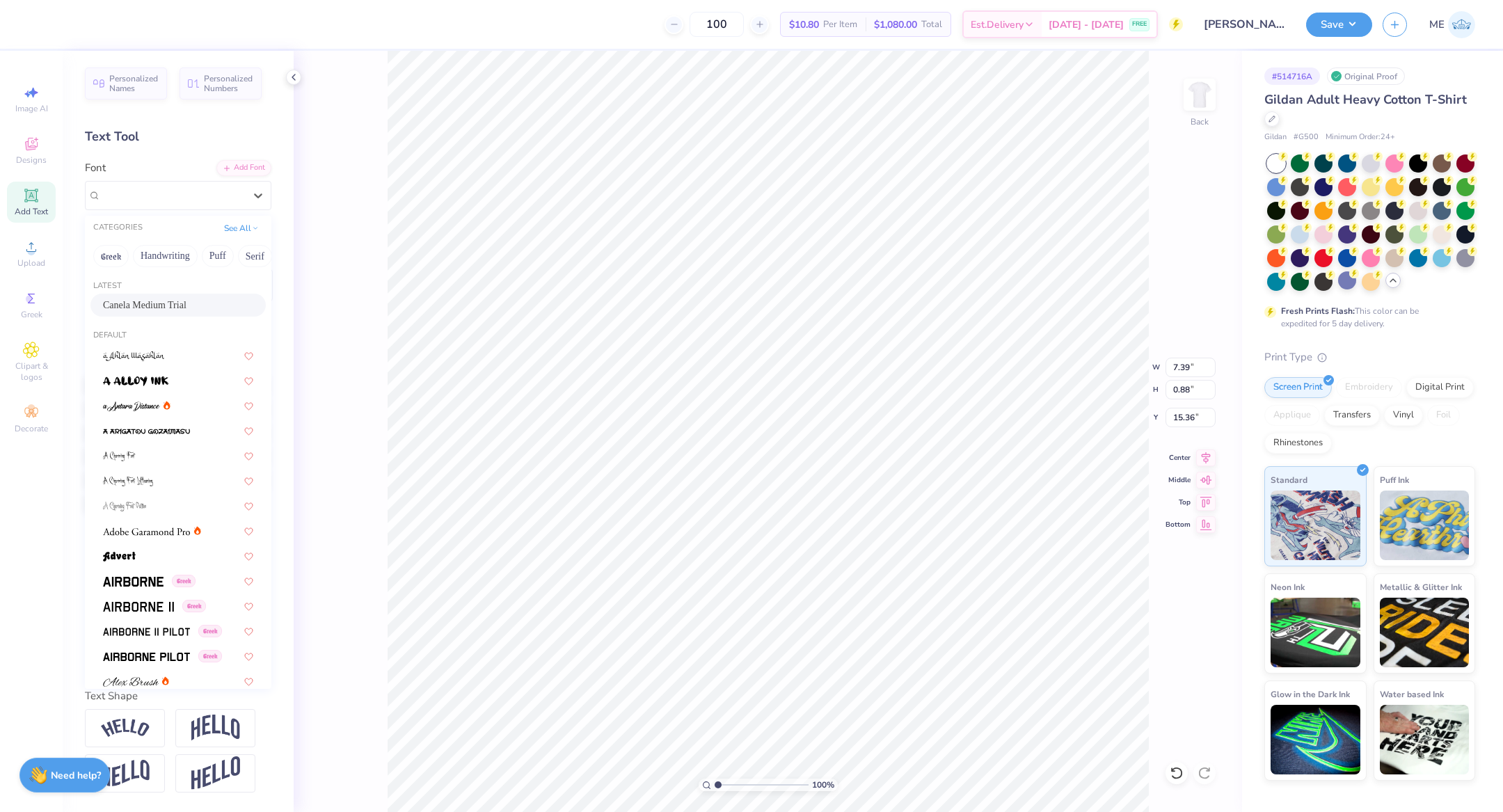
click at [146, 309] on span "Canela Medium Trial" at bounding box center [144, 304] width 83 height 14
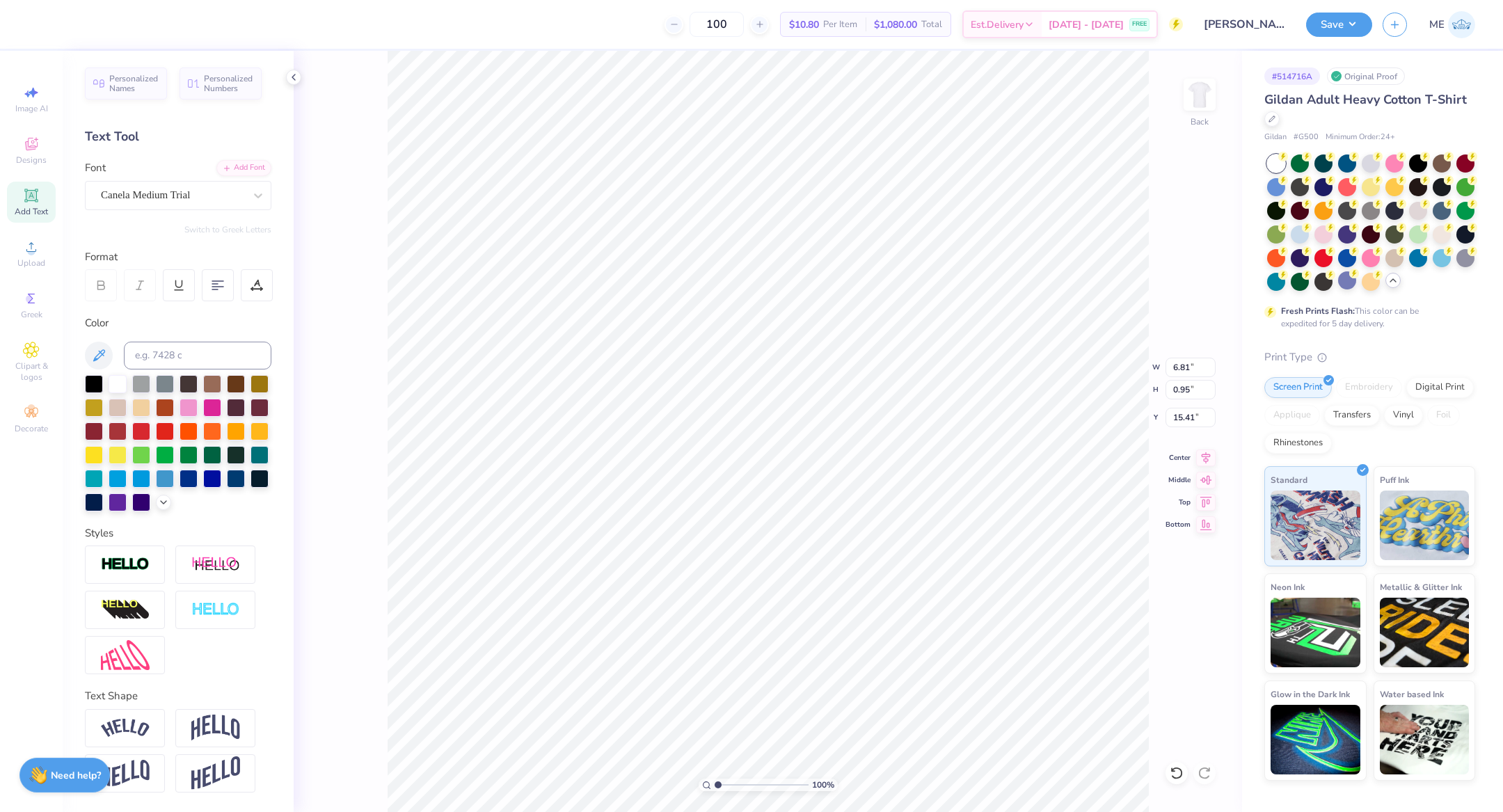
type input "6.81"
type input "0.95"
type input "15.41"
click at [161, 200] on div "Super Dream" at bounding box center [172, 194] width 146 height 21
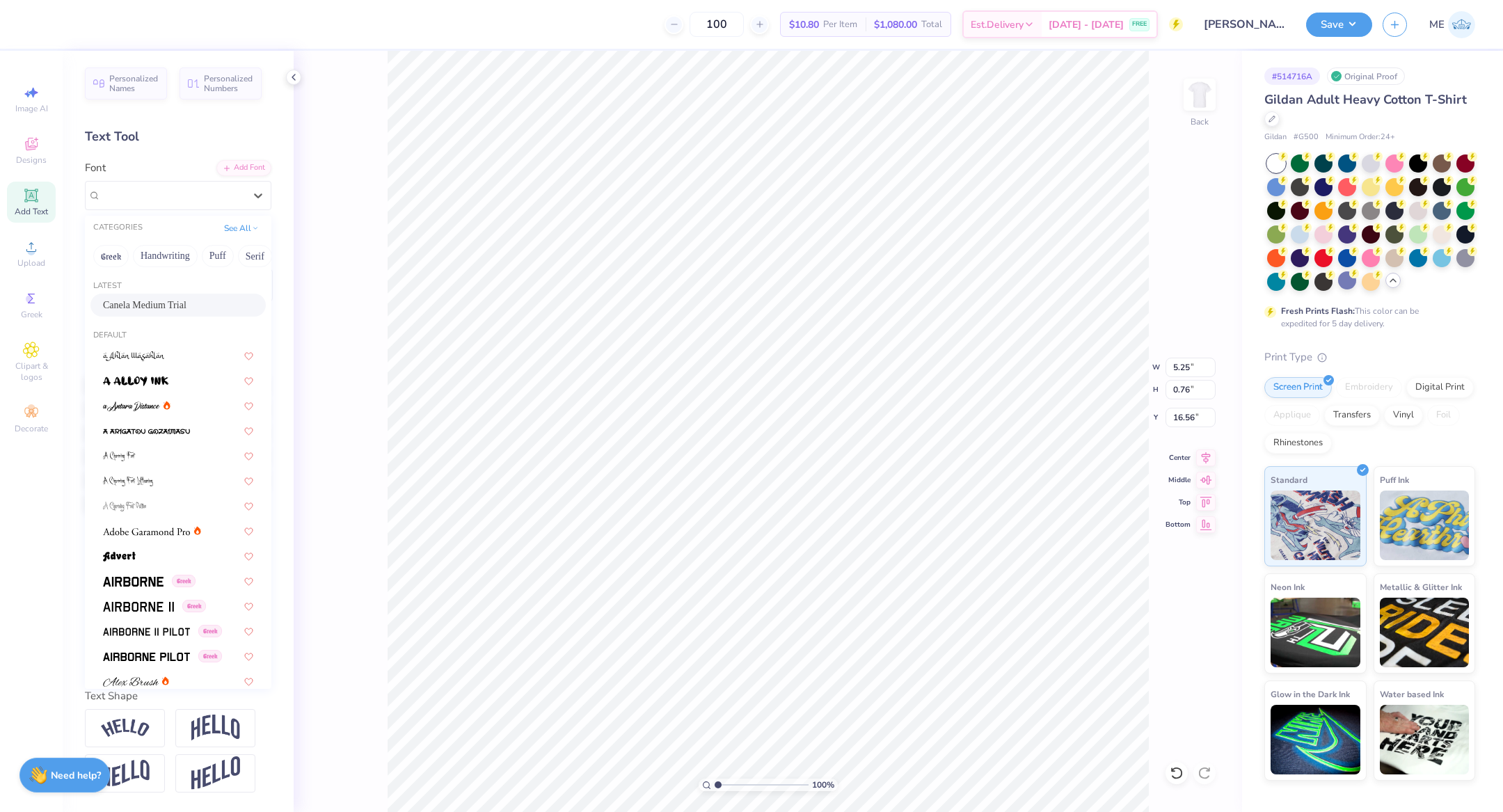
click at [146, 301] on span "Canela Medium Trial" at bounding box center [144, 304] width 83 height 14
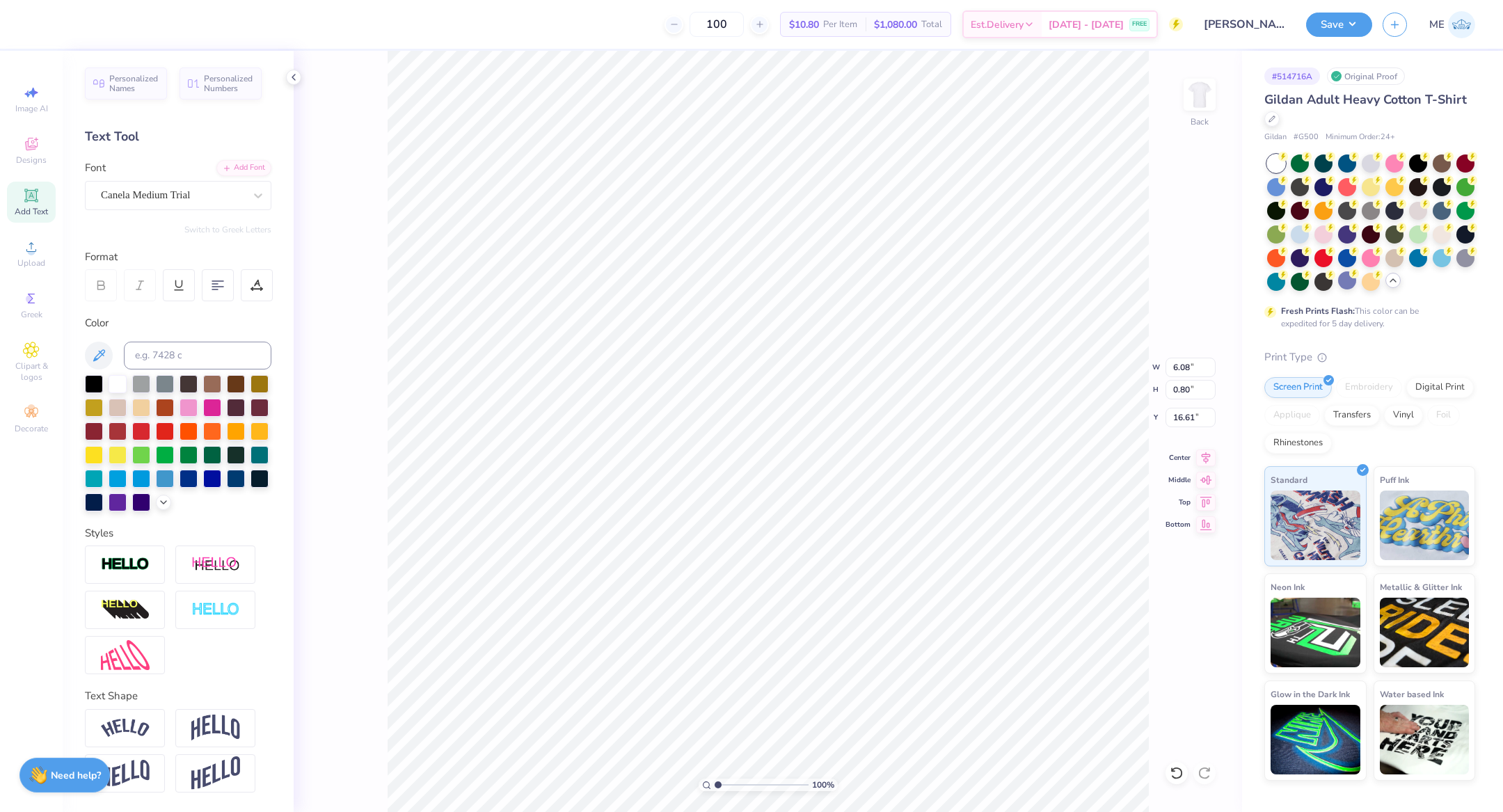
type input "6.08"
type input "0.80"
type input "16.61"
type input "15.00"
type input "5.45"
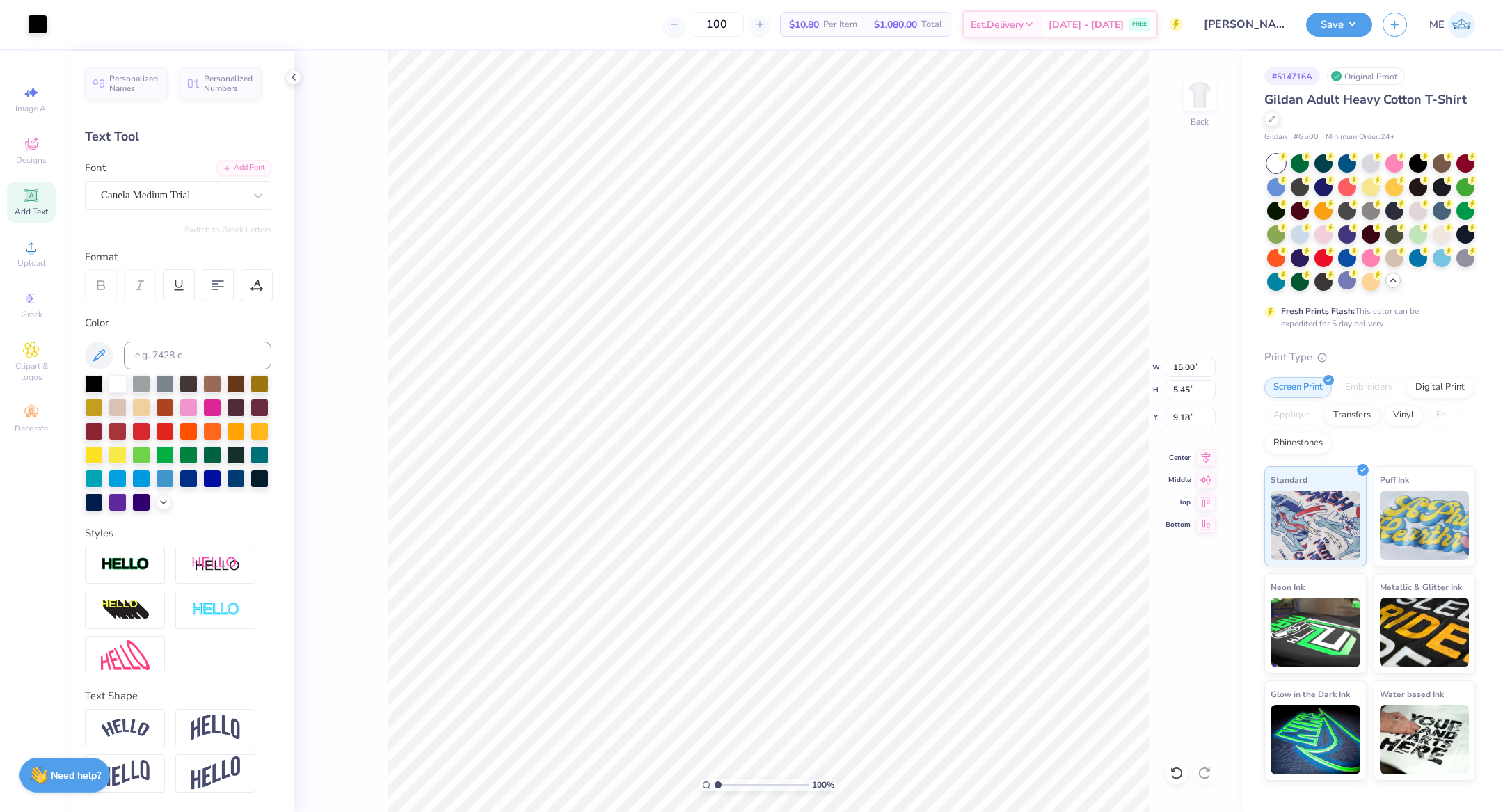
type input "9.18"
click at [1173, 367] on input "15.00" at bounding box center [1190, 367] width 50 height 19
type input "12.00"
type input "6.58"
click at [1177, 420] on input "10.00" at bounding box center [1190, 417] width 50 height 19
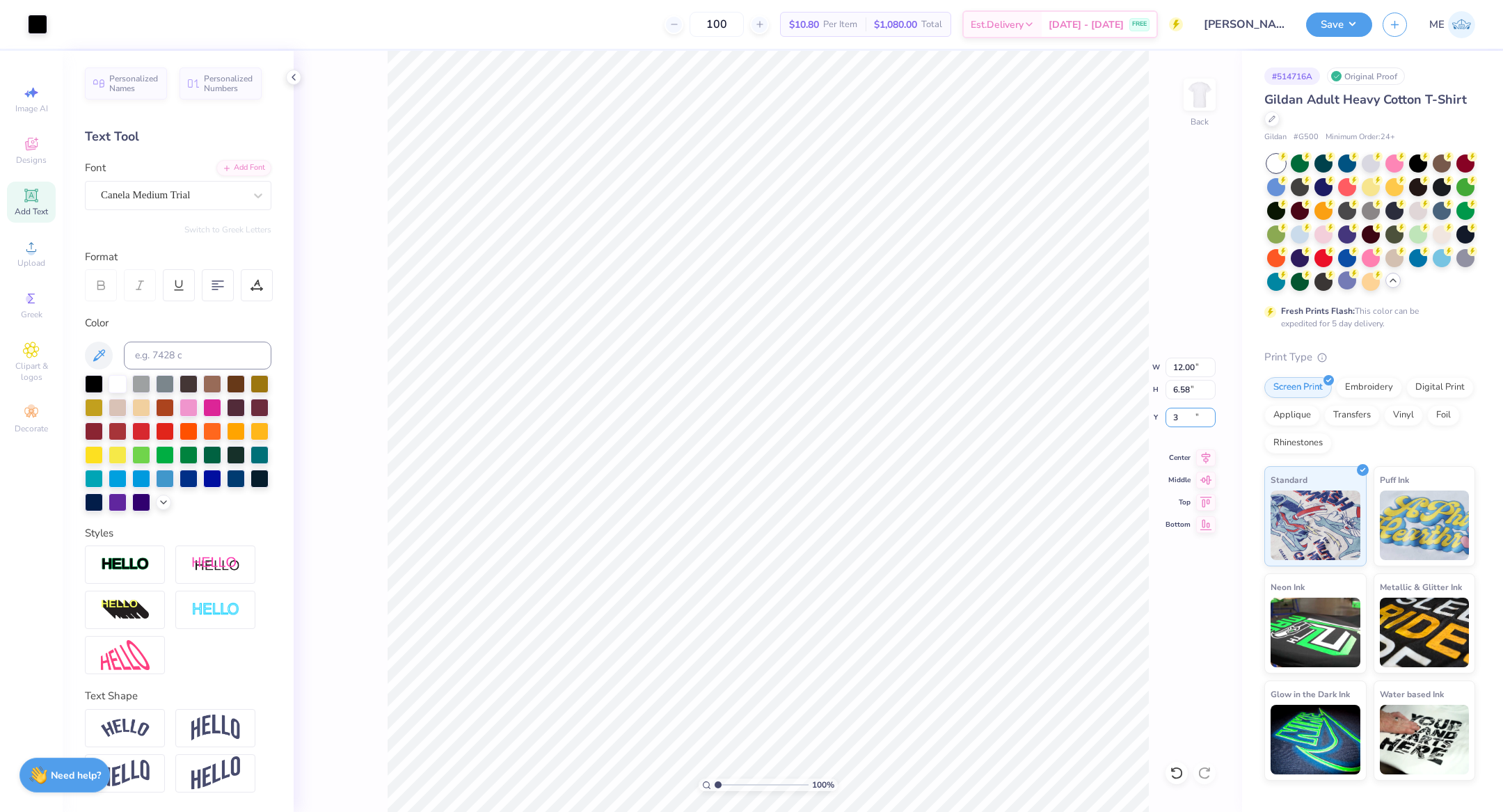
type input "3.00"
click at [1208, 455] on icon at bounding box center [1205, 456] width 19 height 17
click at [1207, 448] on icon at bounding box center [1205, 456] width 19 height 17
click at [1206, 452] on icon at bounding box center [1205, 456] width 19 height 17
click at [1352, 32] on button "Save" at bounding box center [1339, 22] width 66 height 25
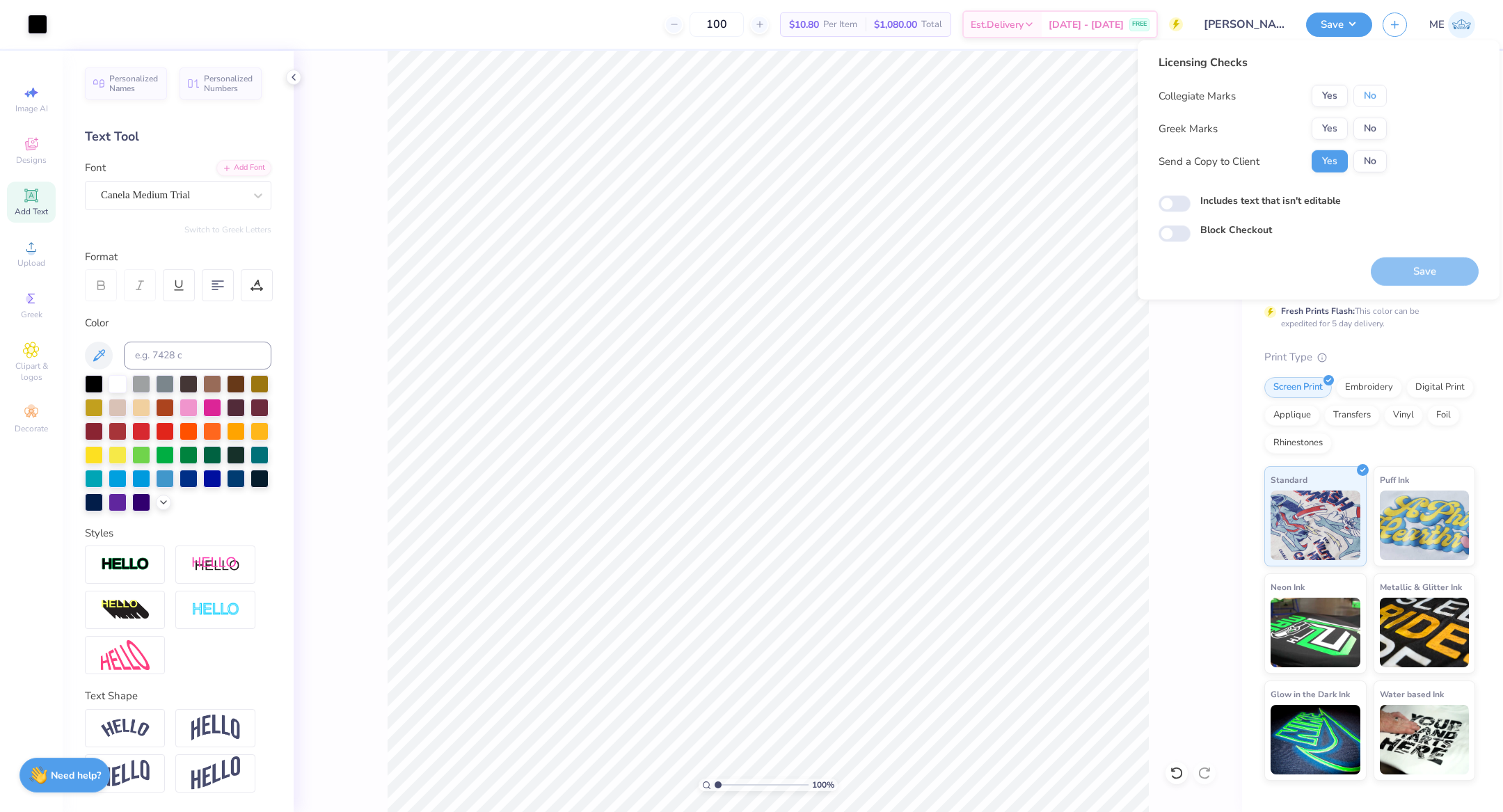
drag, startPoint x: 1366, startPoint y: 90, endPoint x: 1349, endPoint y: 115, distance: 30.2
click at [1366, 91] on button "No" at bounding box center [1369, 96] width 33 height 22
click at [1339, 131] on button "Yes" at bounding box center [1329, 129] width 36 height 22
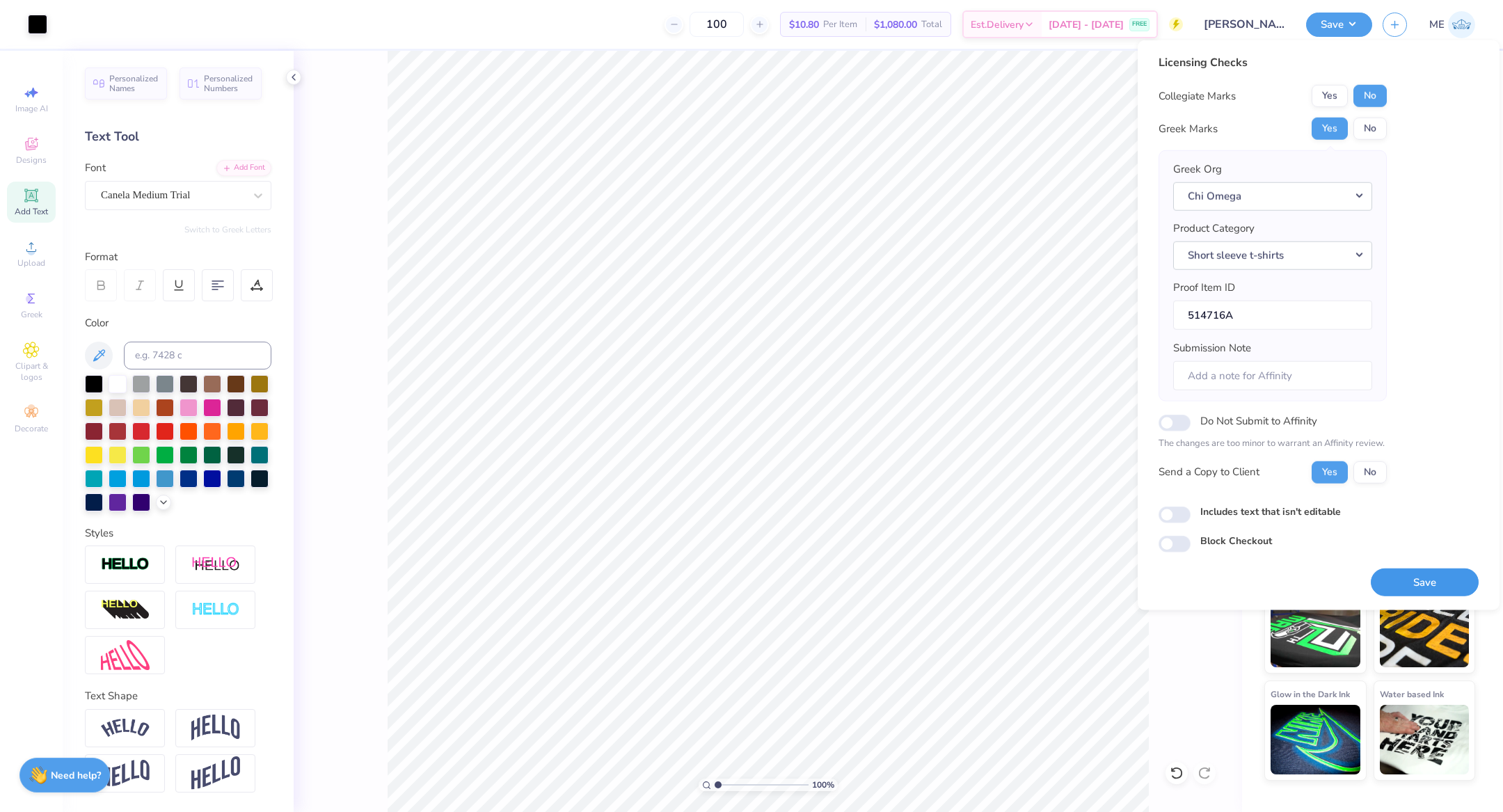
click at [1389, 569] on button "Save" at bounding box center [1424, 582] width 108 height 29
